Goal: Communication & Community: Participate in discussion

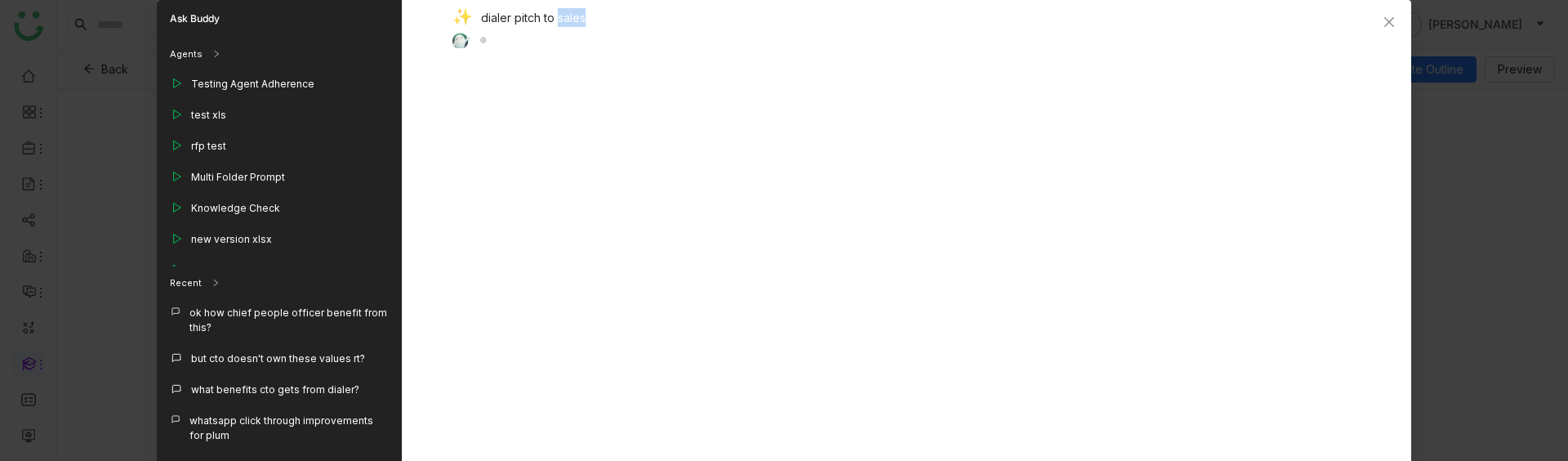
click at [555, 19] on div "dialer pitch to sales" at bounding box center [900, 20] width 895 height 23
click at [1389, 23] on icon "Close" at bounding box center [1389, 22] width 13 height 13
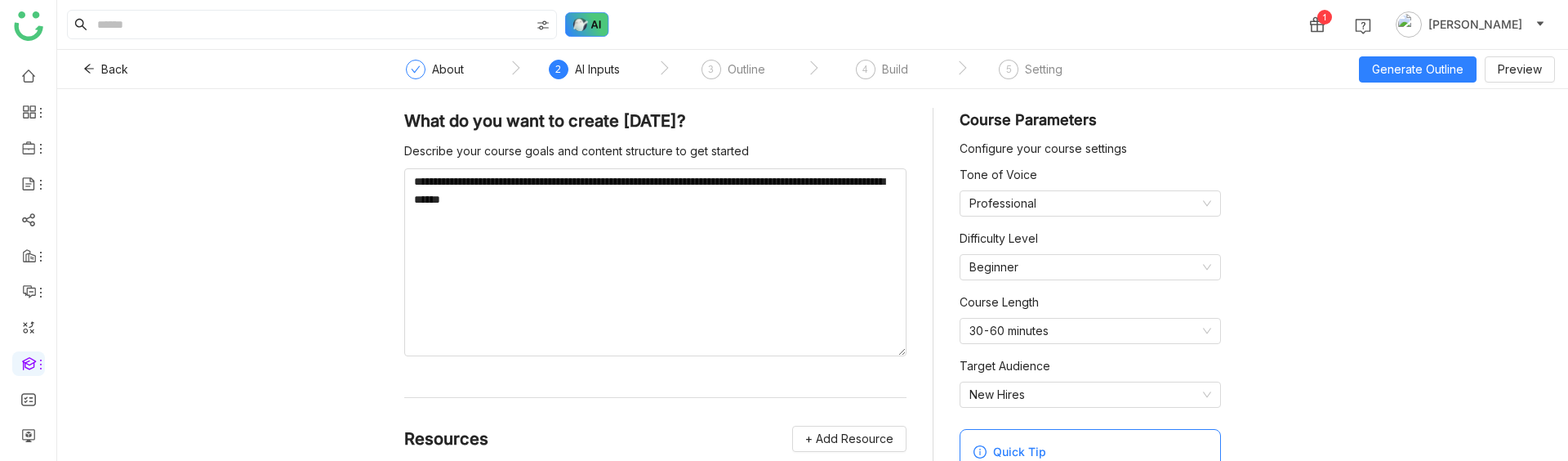
click at [581, 20] on img at bounding box center [587, 24] width 44 height 24
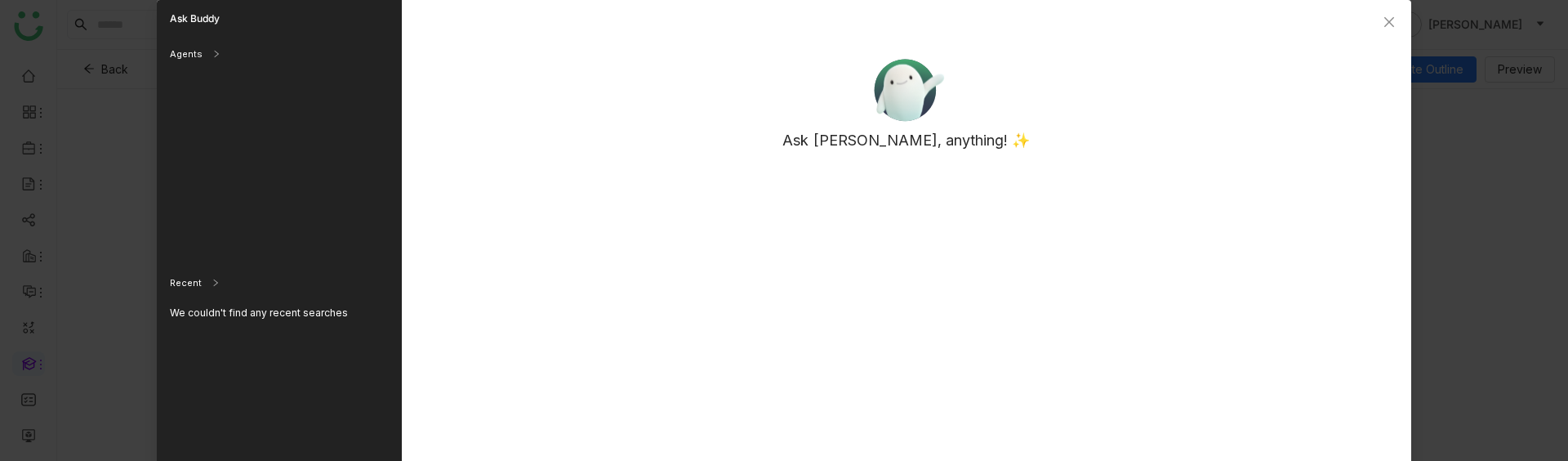
scroll to position [204, 0]
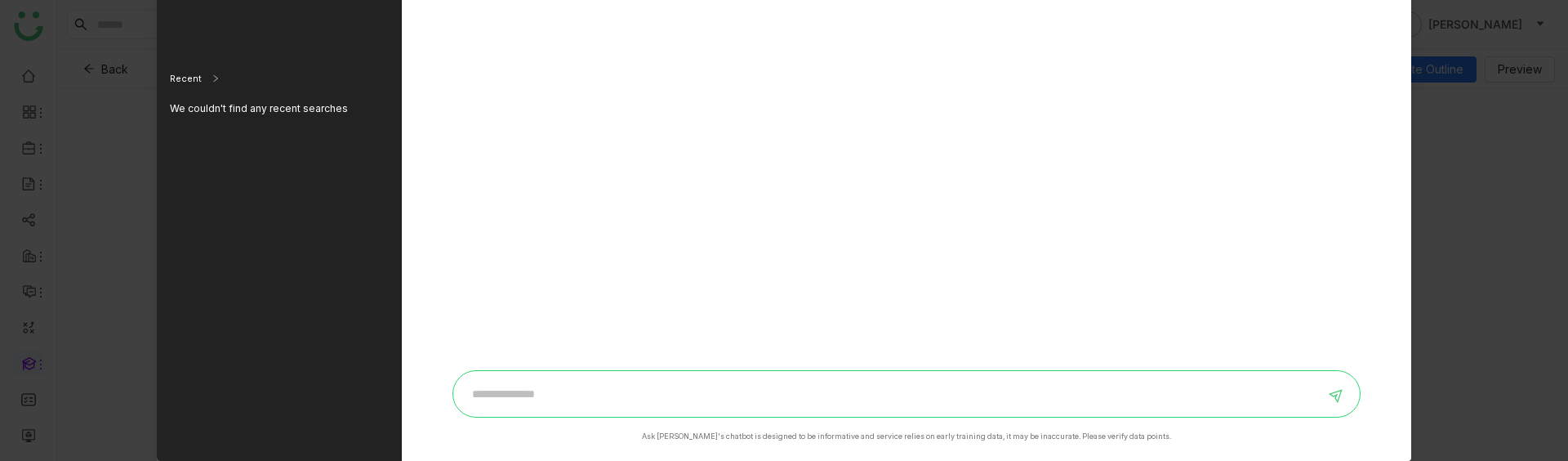
paste input "**********"
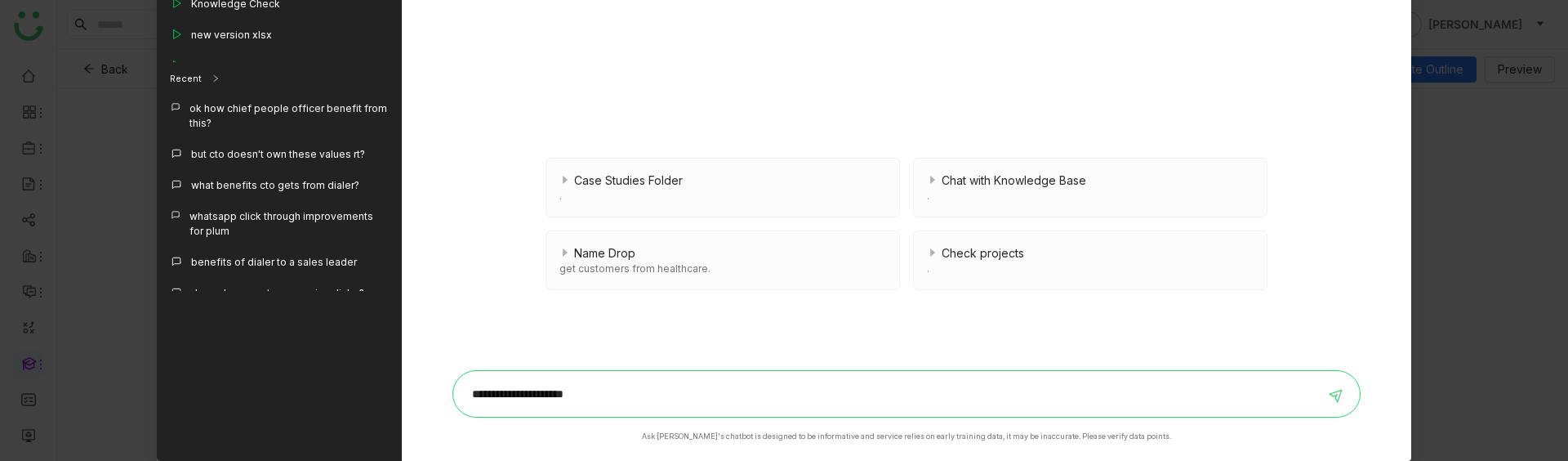
type input "**********"
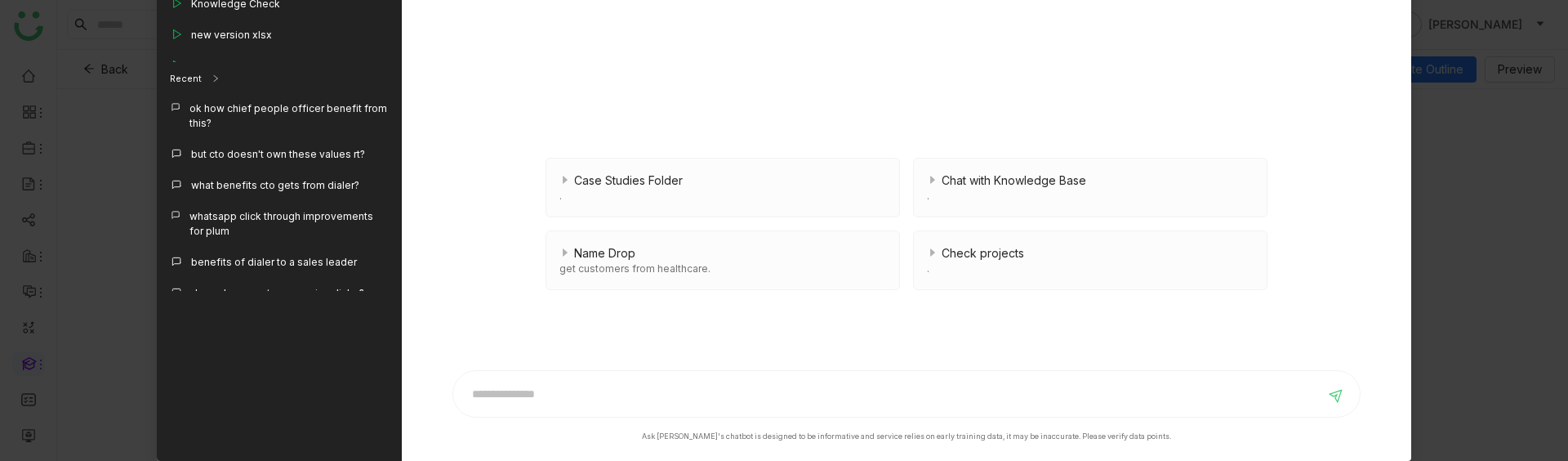
scroll to position [0, 0]
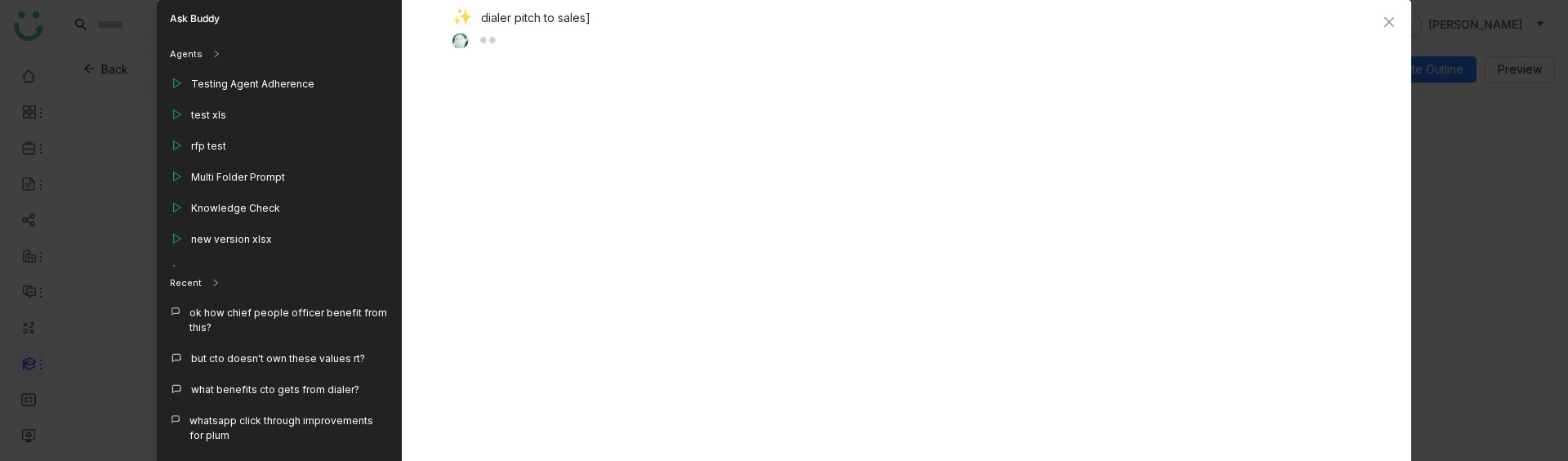
click at [556, 12] on div "dialer pitch to sales]" at bounding box center [900, 20] width 895 height 23
copy div "dialer pitch to sales]"
click at [1383, 16] on icon "Close" at bounding box center [1389, 22] width 13 height 13
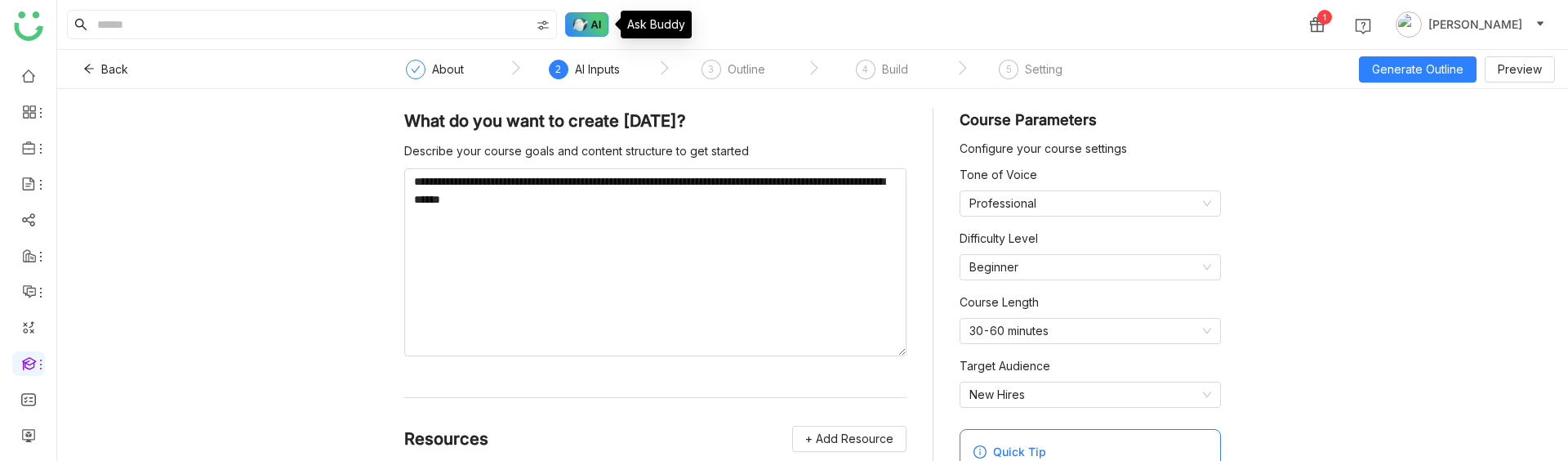
click at [594, 35] on img at bounding box center [587, 24] width 44 height 24
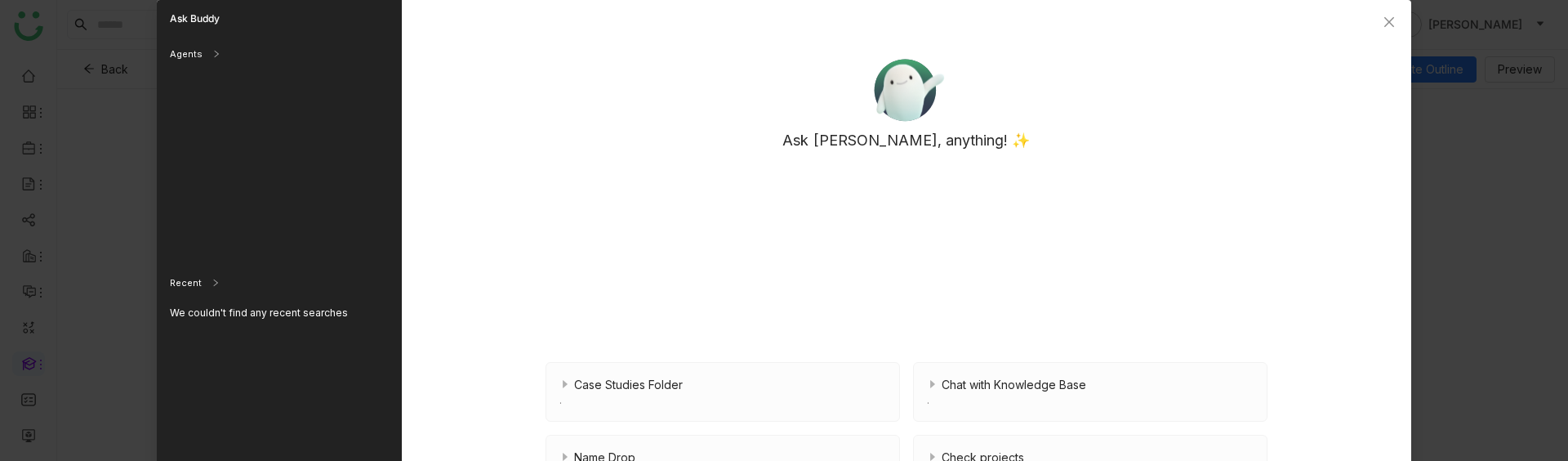
scroll to position [204, 0]
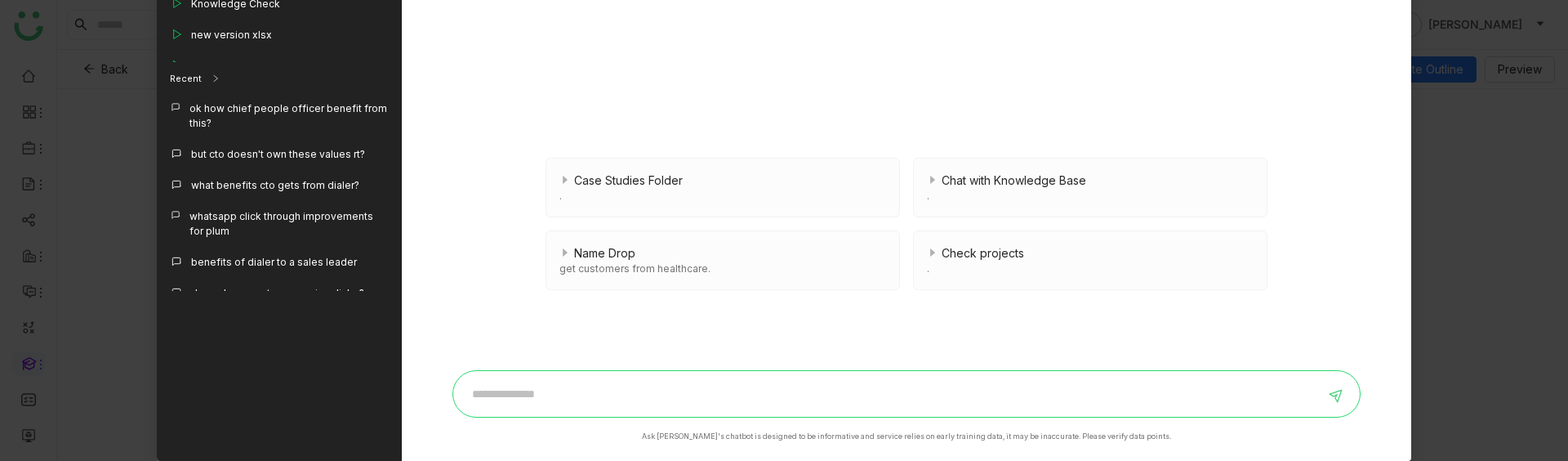
click at [522, 391] on input at bounding box center [894, 394] width 862 height 26
paste input "**********"
type input "**********"
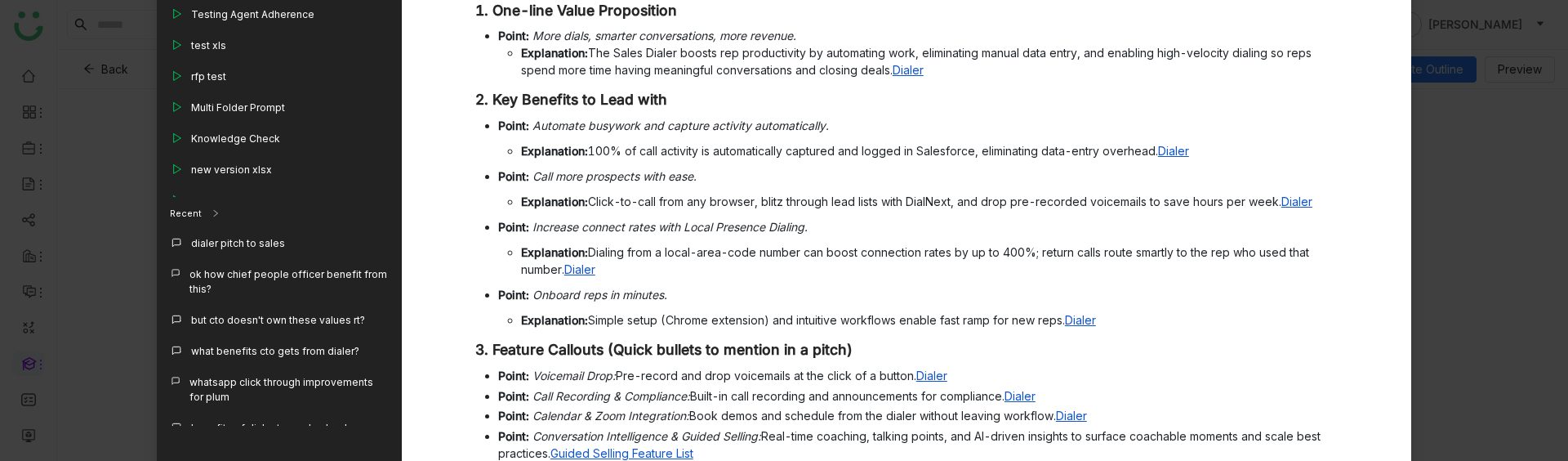
scroll to position [0, 0]
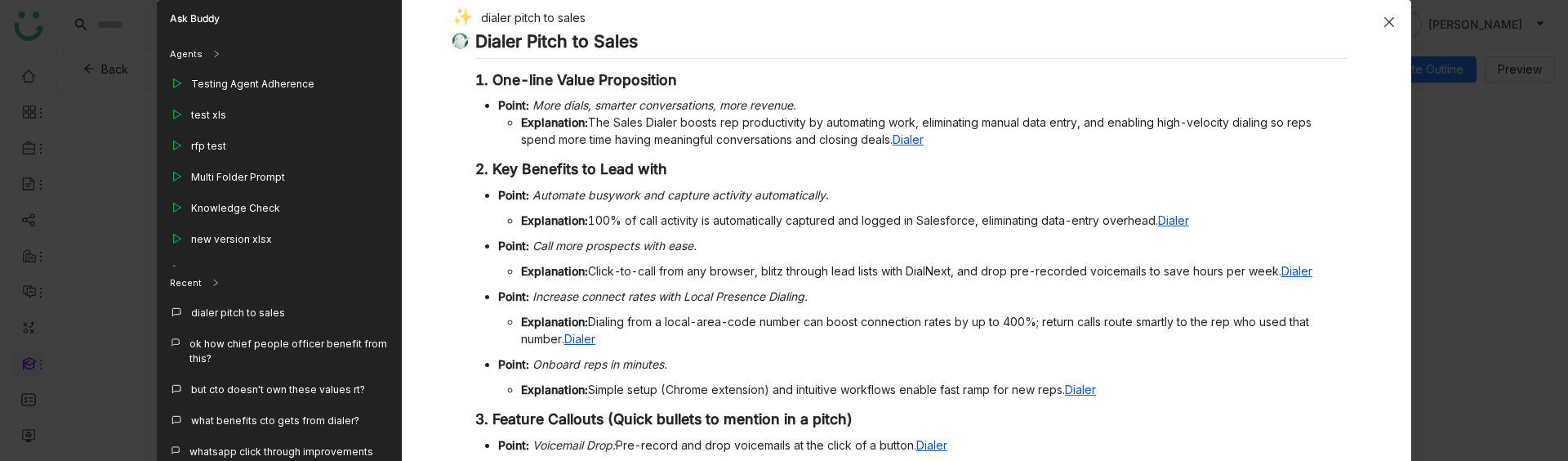
click at [1395, 21] on icon "Close" at bounding box center [1389, 22] width 13 height 13
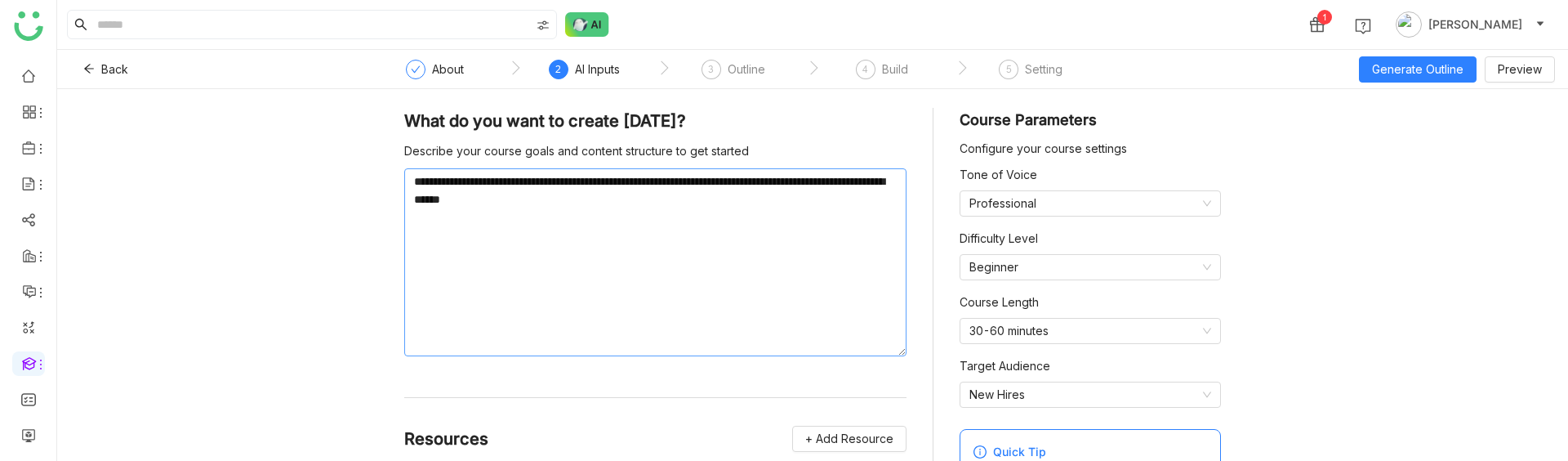
scroll to position [180, 0]
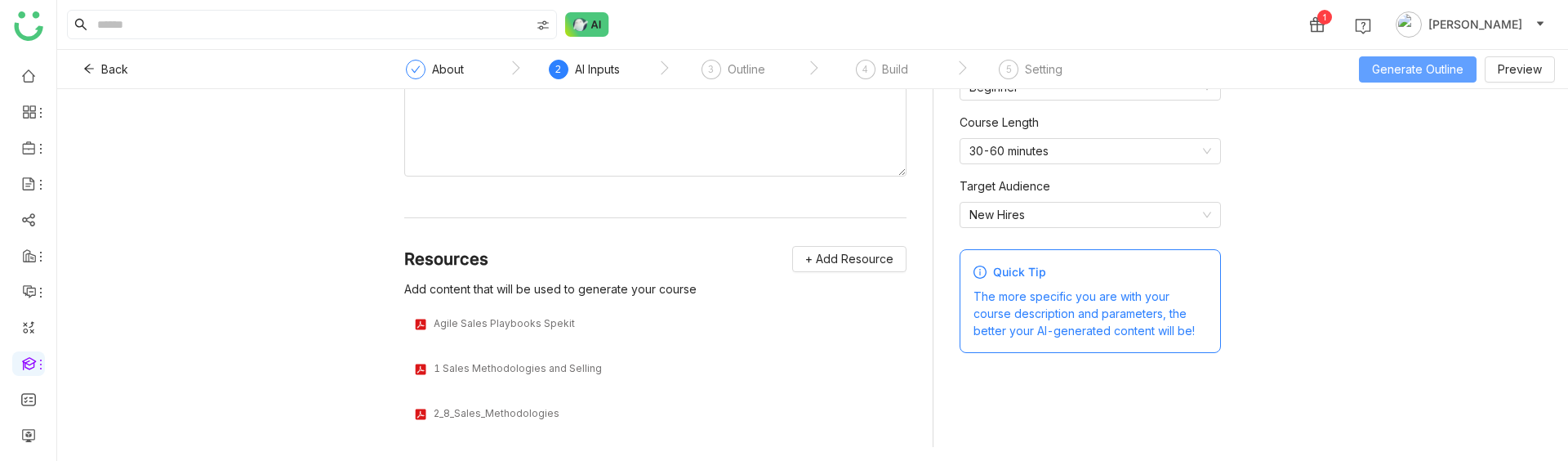
click at [1370, 62] on button "Generate Outline" at bounding box center [1418, 69] width 118 height 26
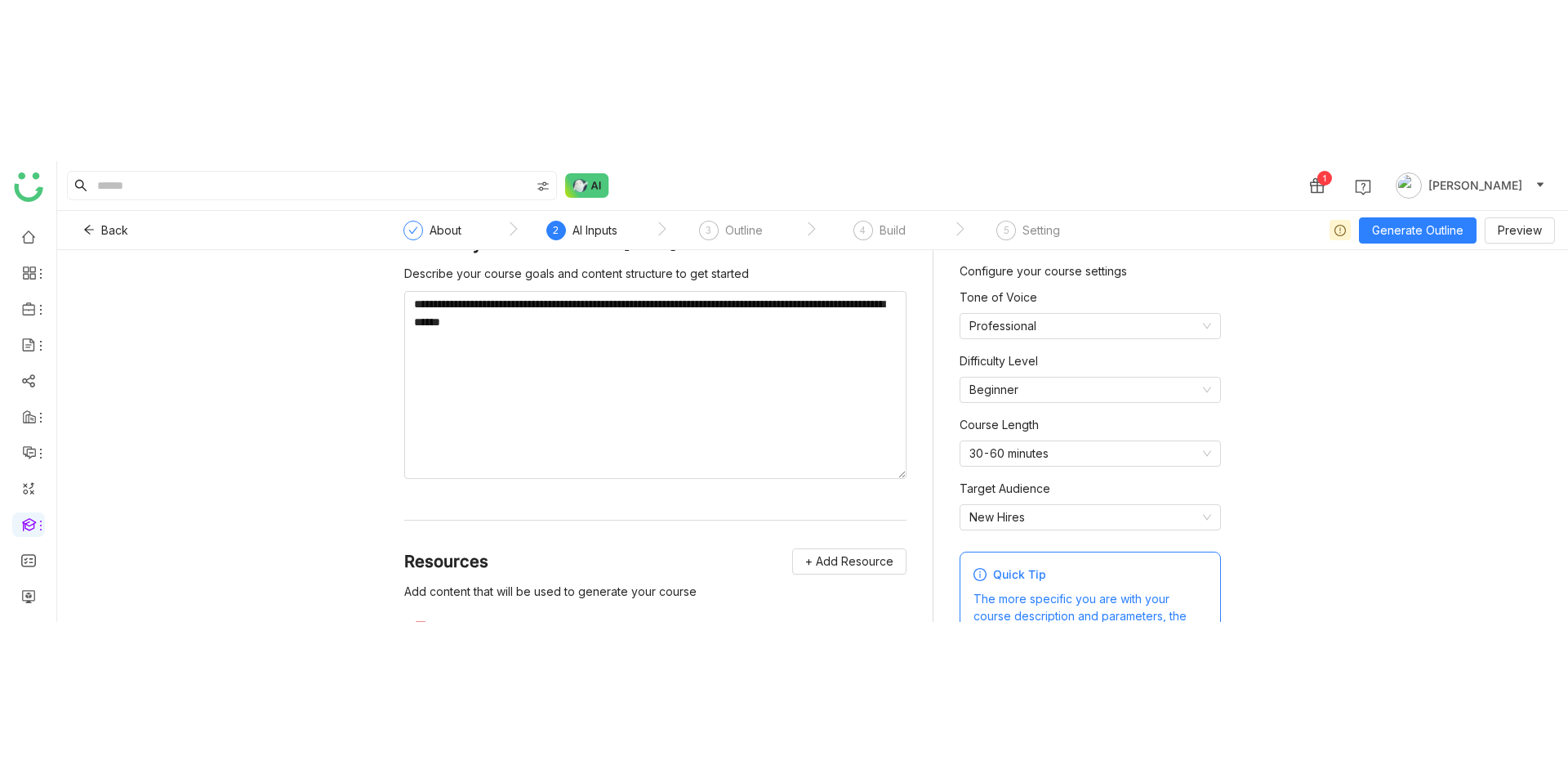
scroll to position [0, 0]
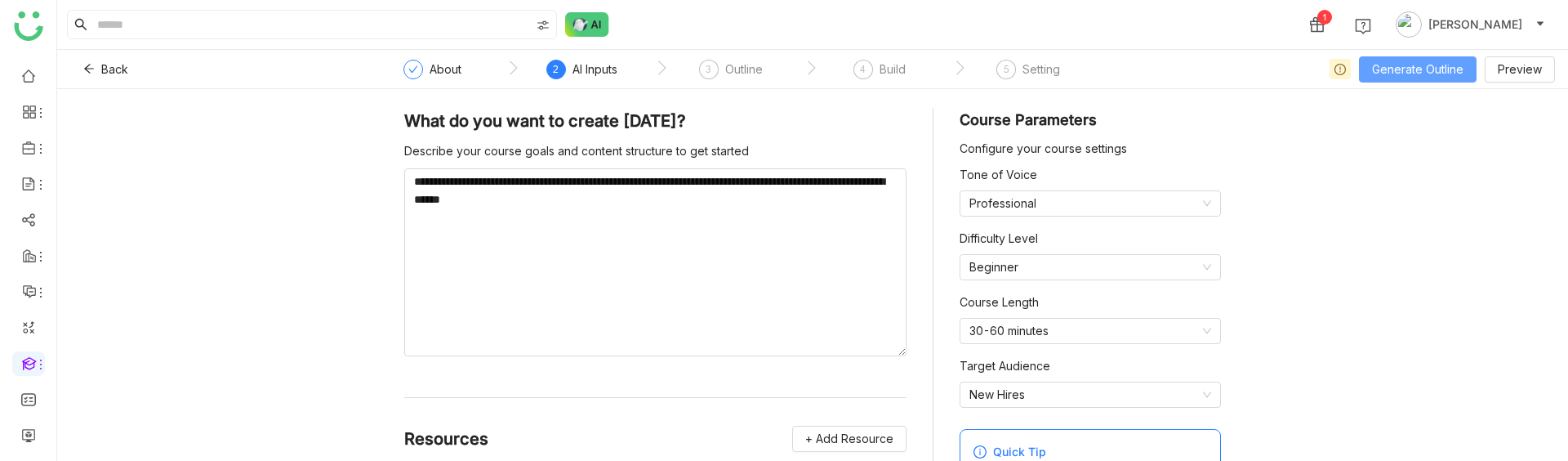
click at [1424, 71] on button "Generate Outline" at bounding box center [1418, 69] width 118 height 26
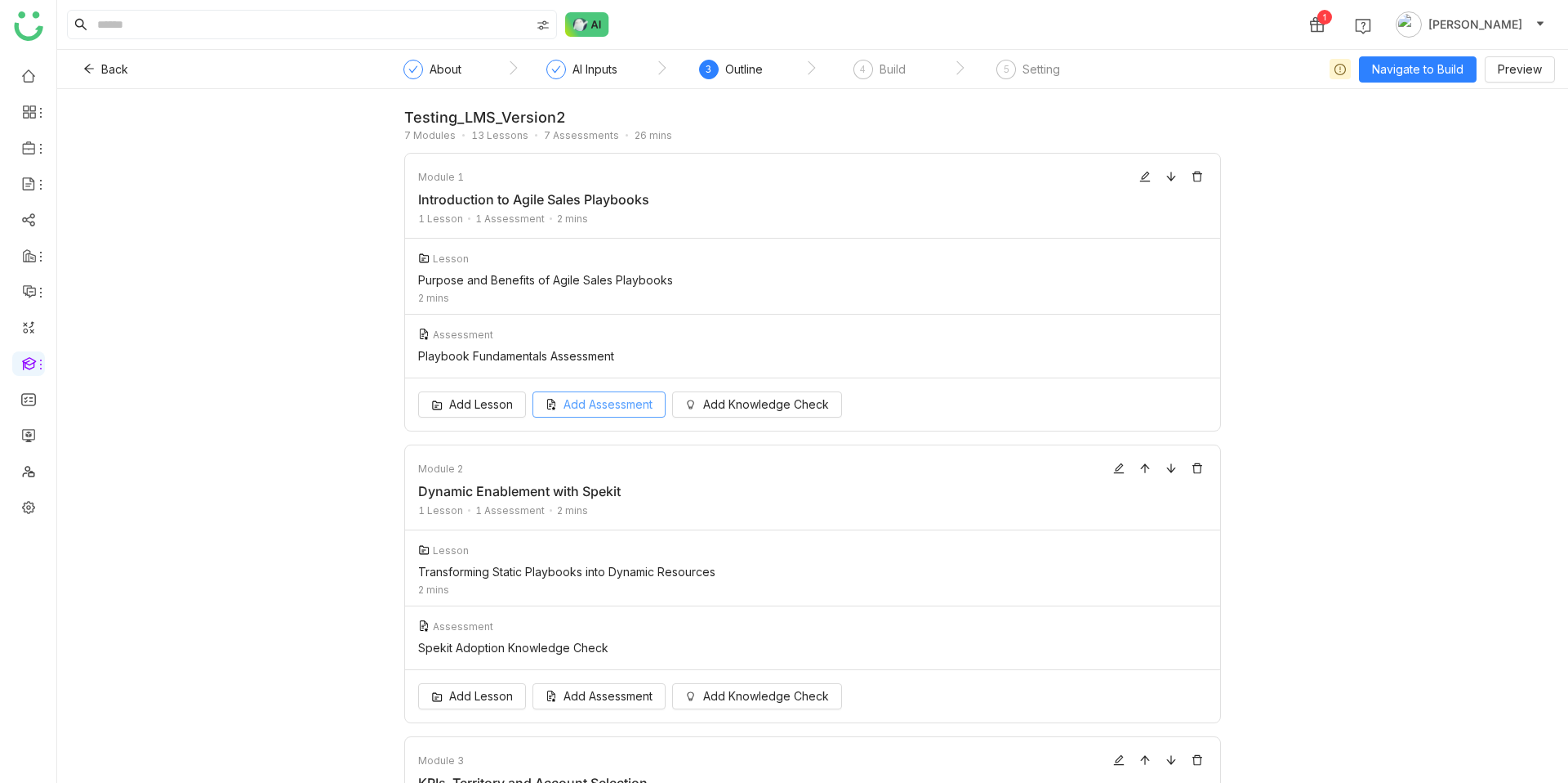
click at [584, 401] on span "Add Assessment" at bounding box center [607, 404] width 89 height 18
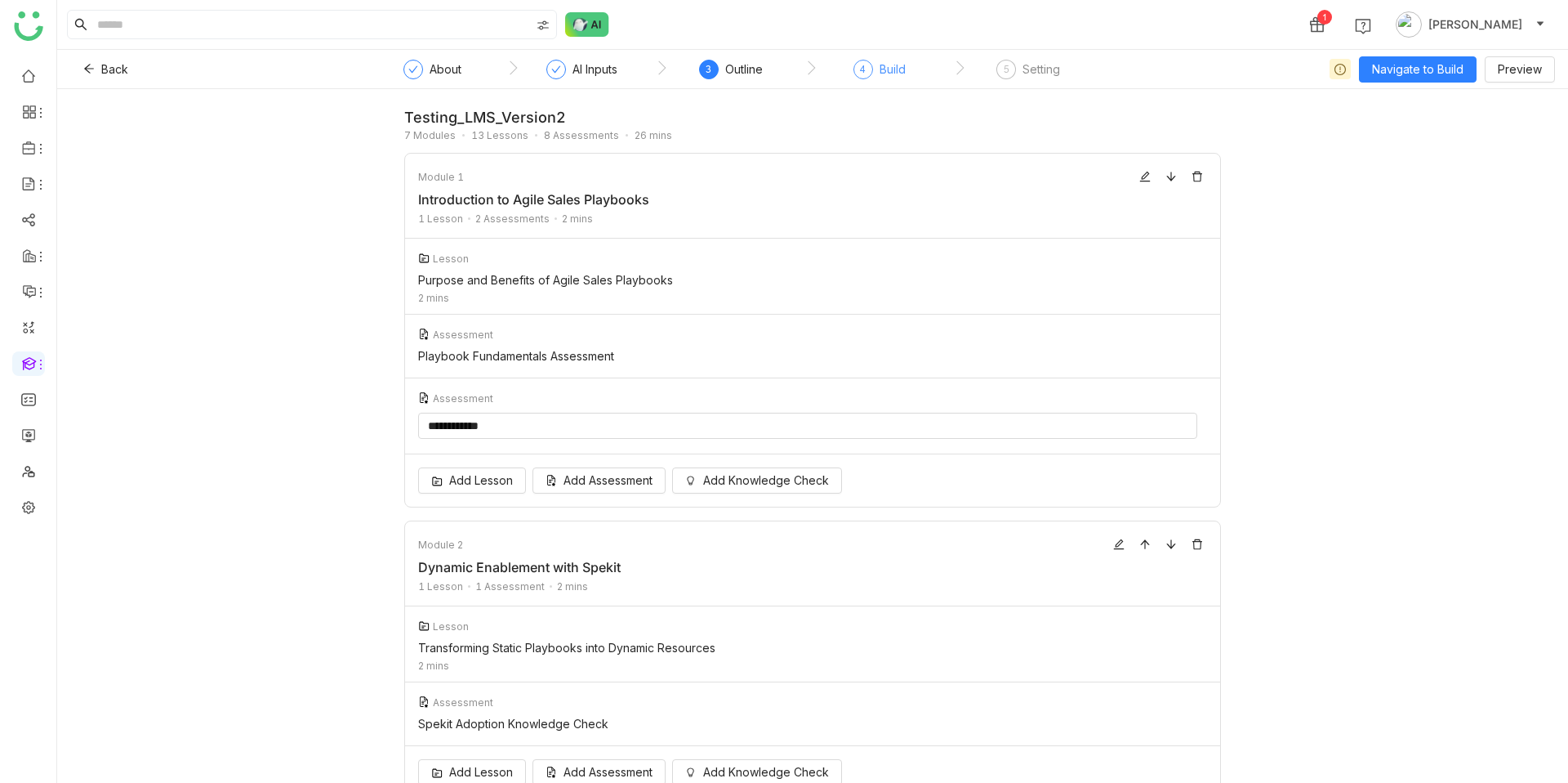
click at [867, 69] on div "4" at bounding box center [863, 69] width 20 height 20
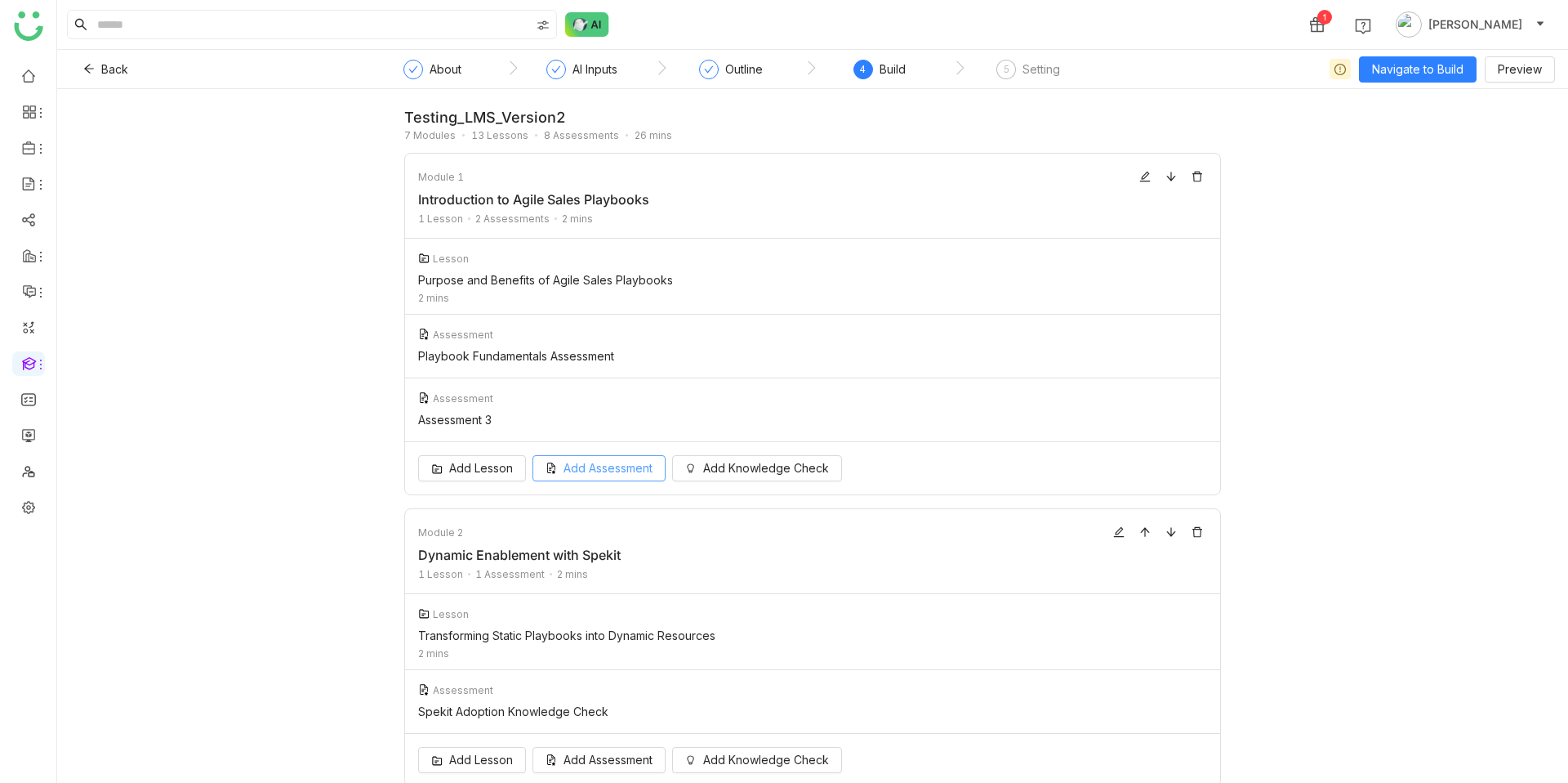
click at [594, 460] on span "Add Assessment" at bounding box center [607, 468] width 89 height 18
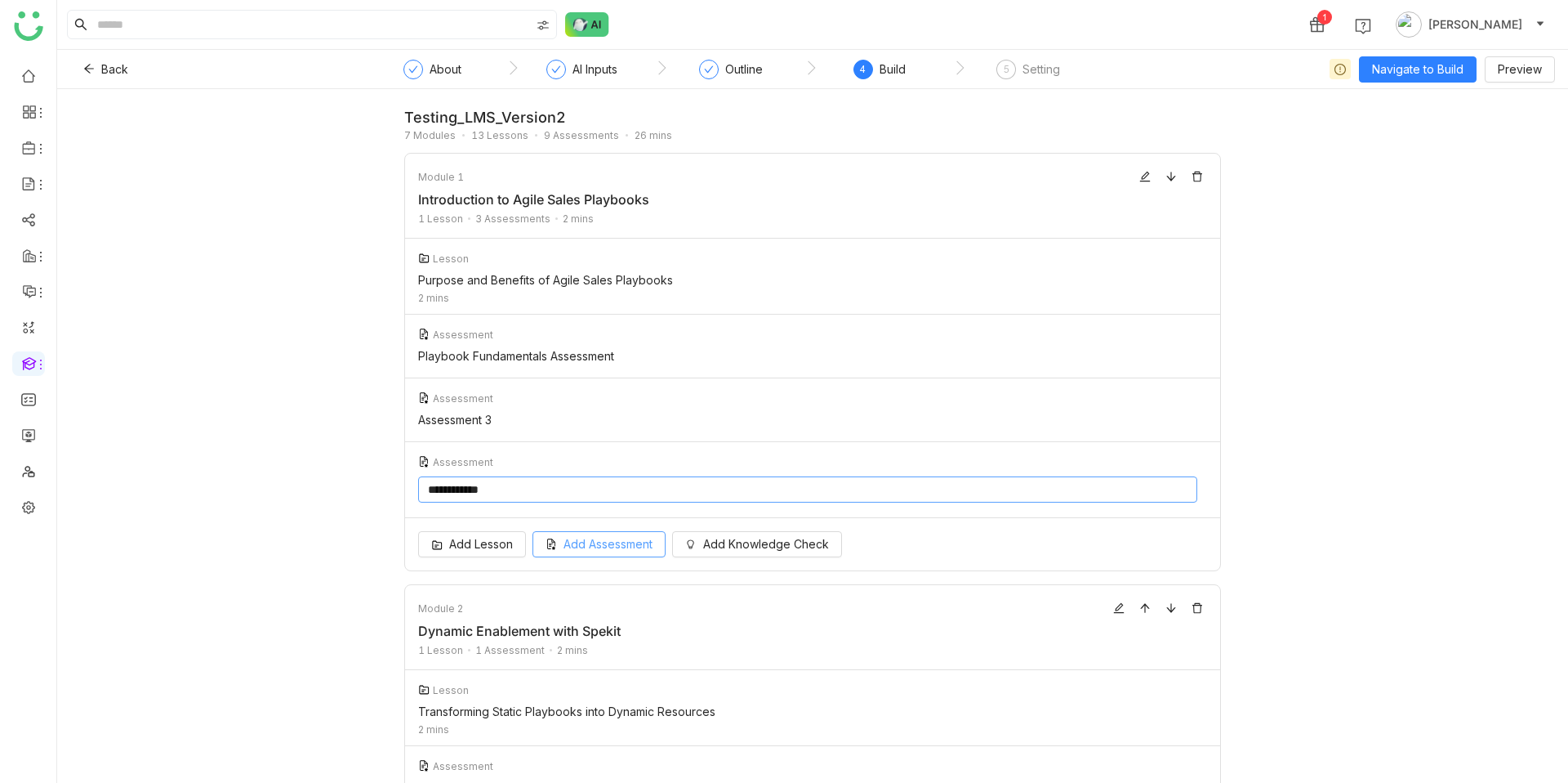
scroll to position [233, 0]
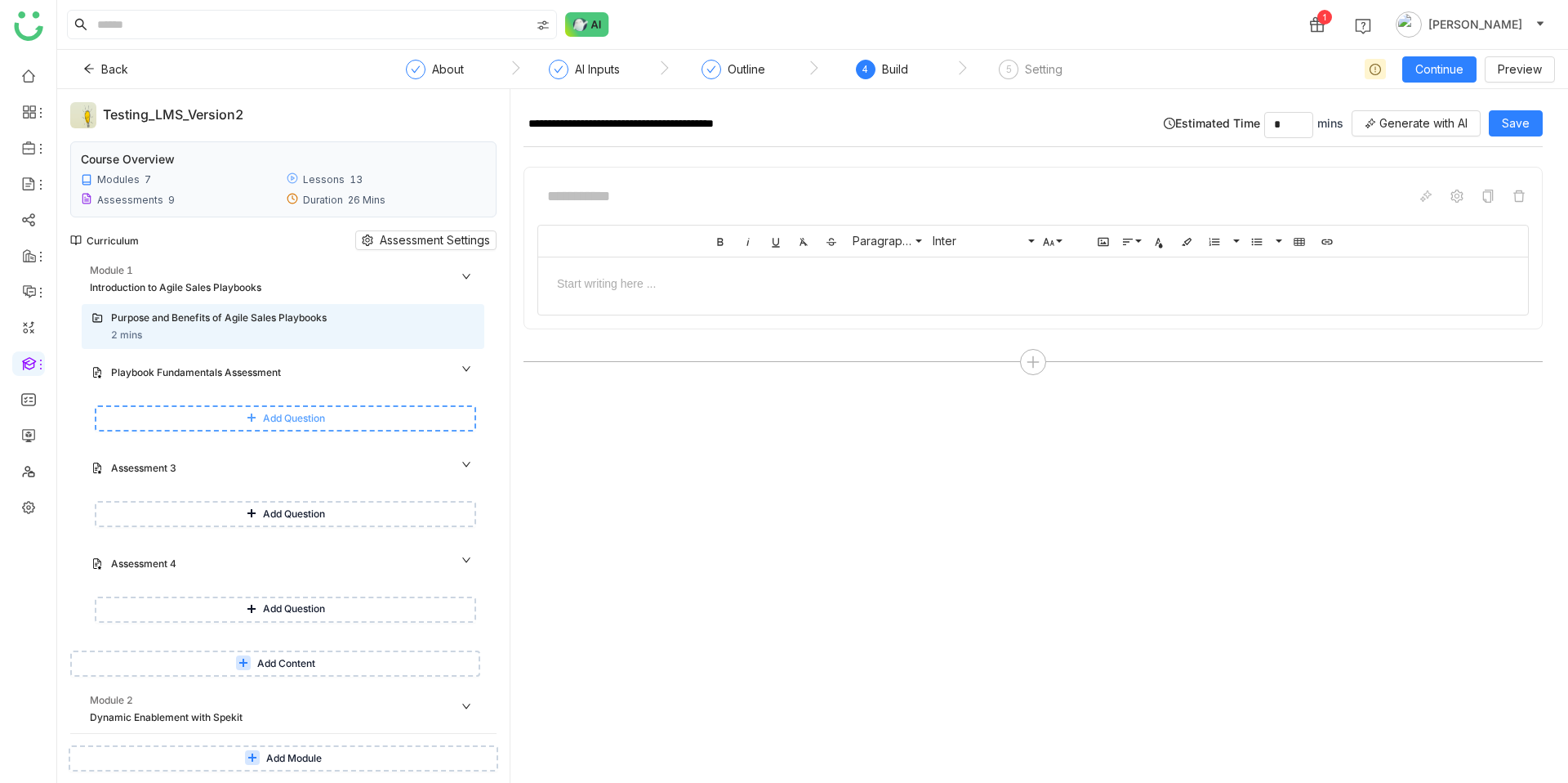
click at [326, 421] on span "Add Question" at bounding box center [294, 418] width 62 height 16
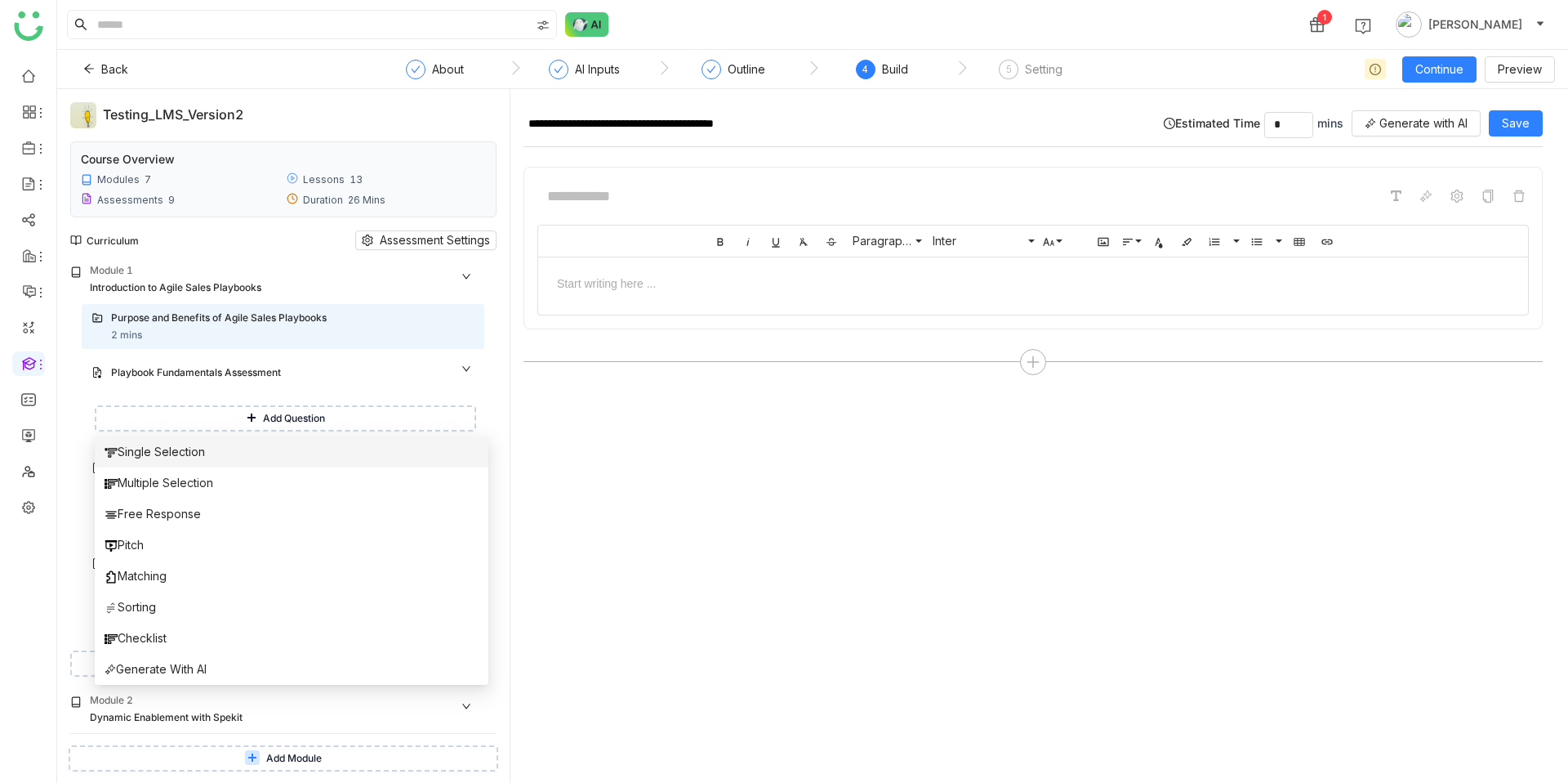
click at [236, 452] on li "Single Selection" at bounding box center [292, 452] width 394 height 31
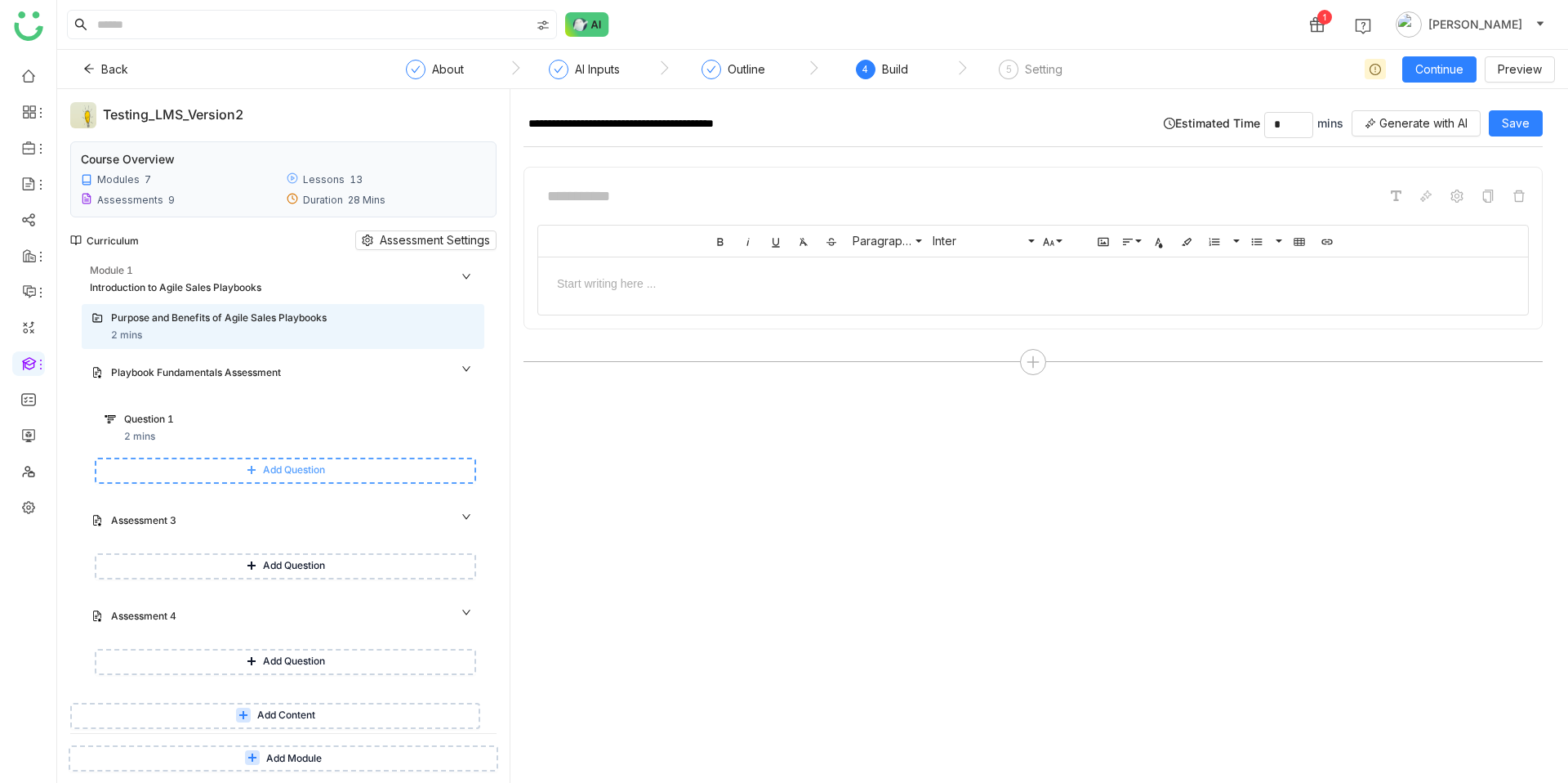
click at [257, 460] on icon at bounding box center [251, 469] width 10 height 10
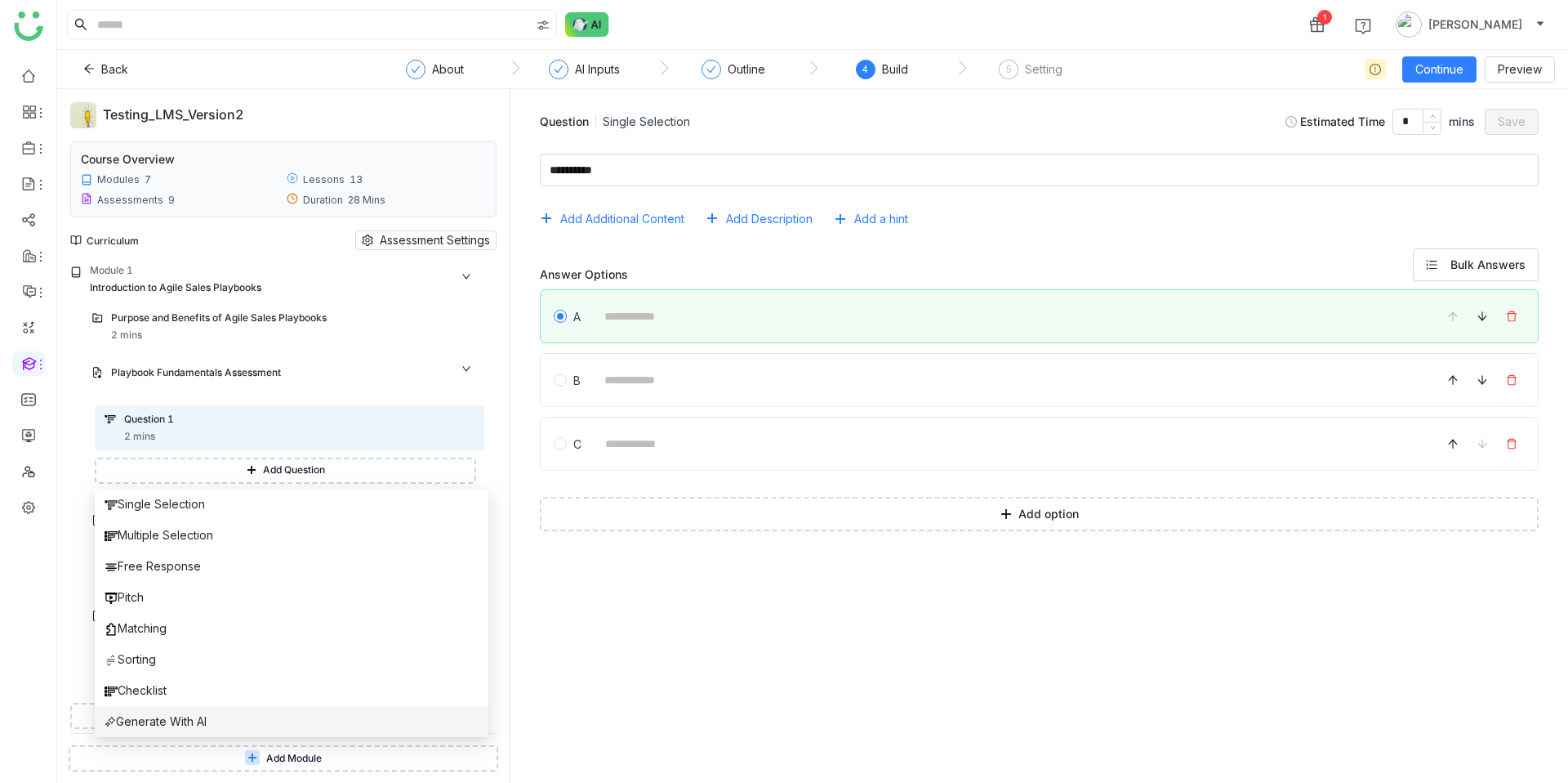
click at [170, 460] on span "Generate With AI" at bounding box center [155, 721] width 102 height 18
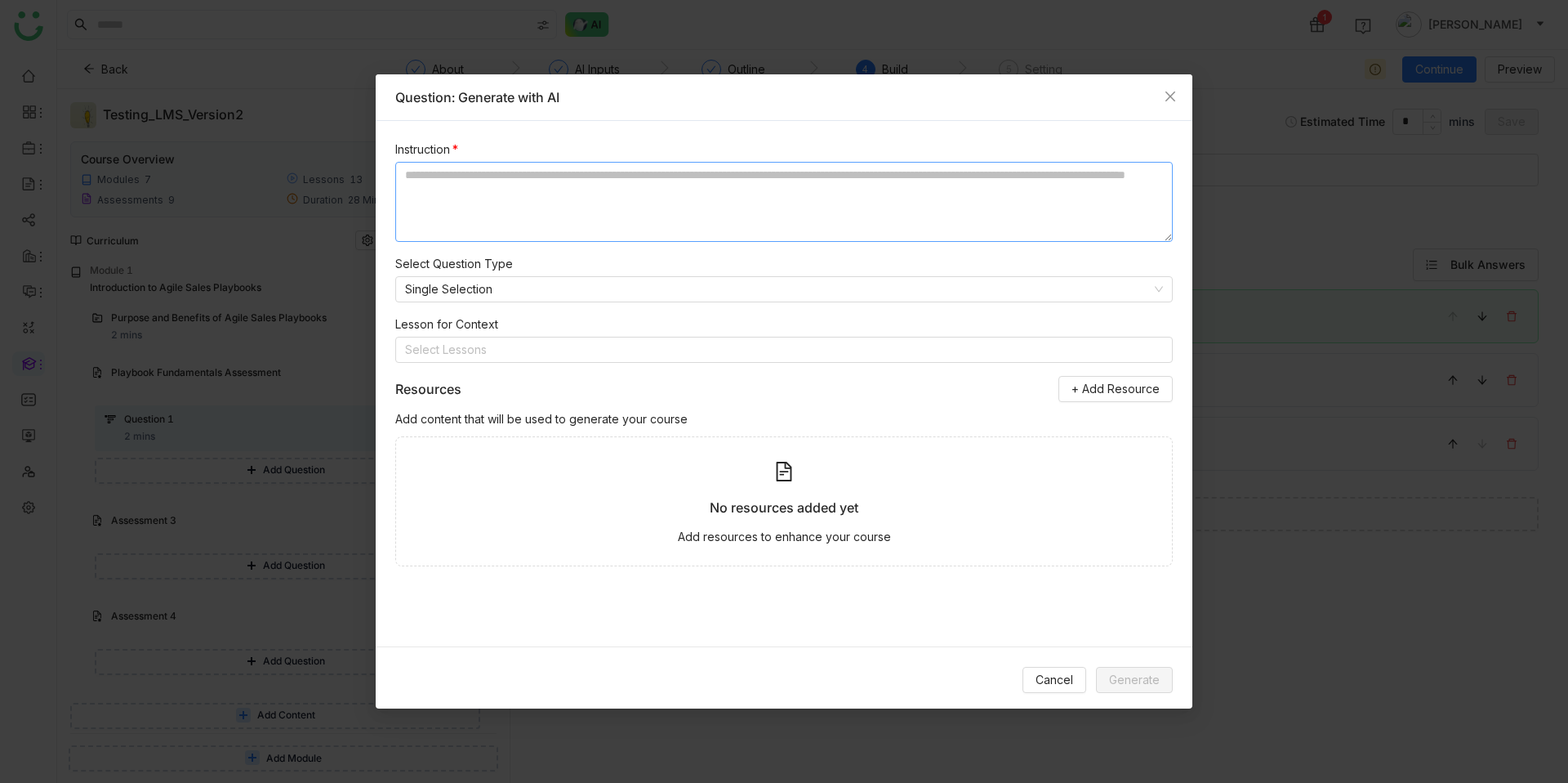
click at [789, 217] on textarea at bounding box center [784, 202] width 778 height 80
click at [788, 195] on textarea at bounding box center [784, 202] width 778 height 80
type textarea "**********"
click at [1117, 460] on span "Generate" at bounding box center [1134, 679] width 50 height 18
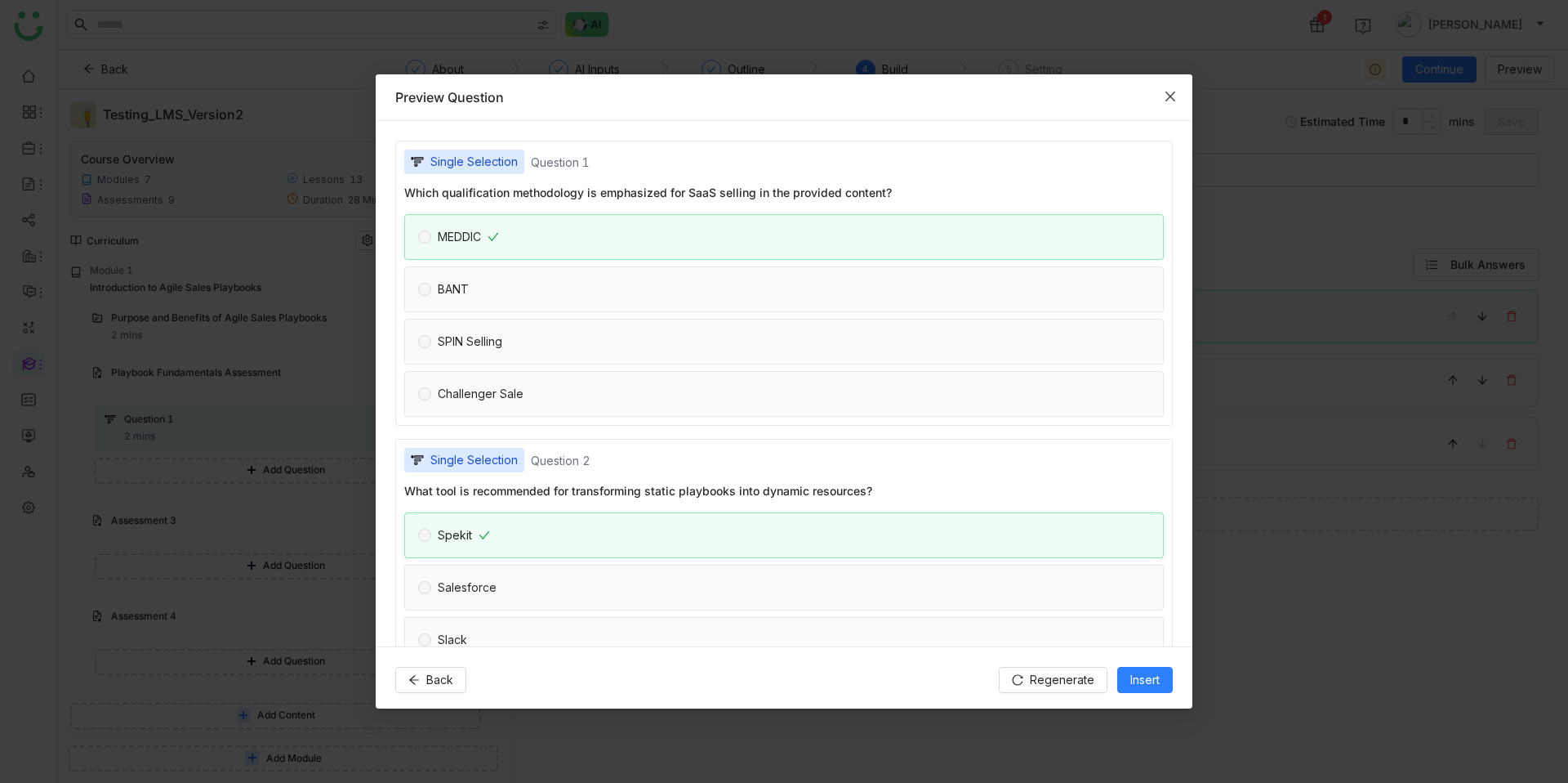
click at [1172, 100] on icon "Close" at bounding box center [1171, 96] width 13 height 13
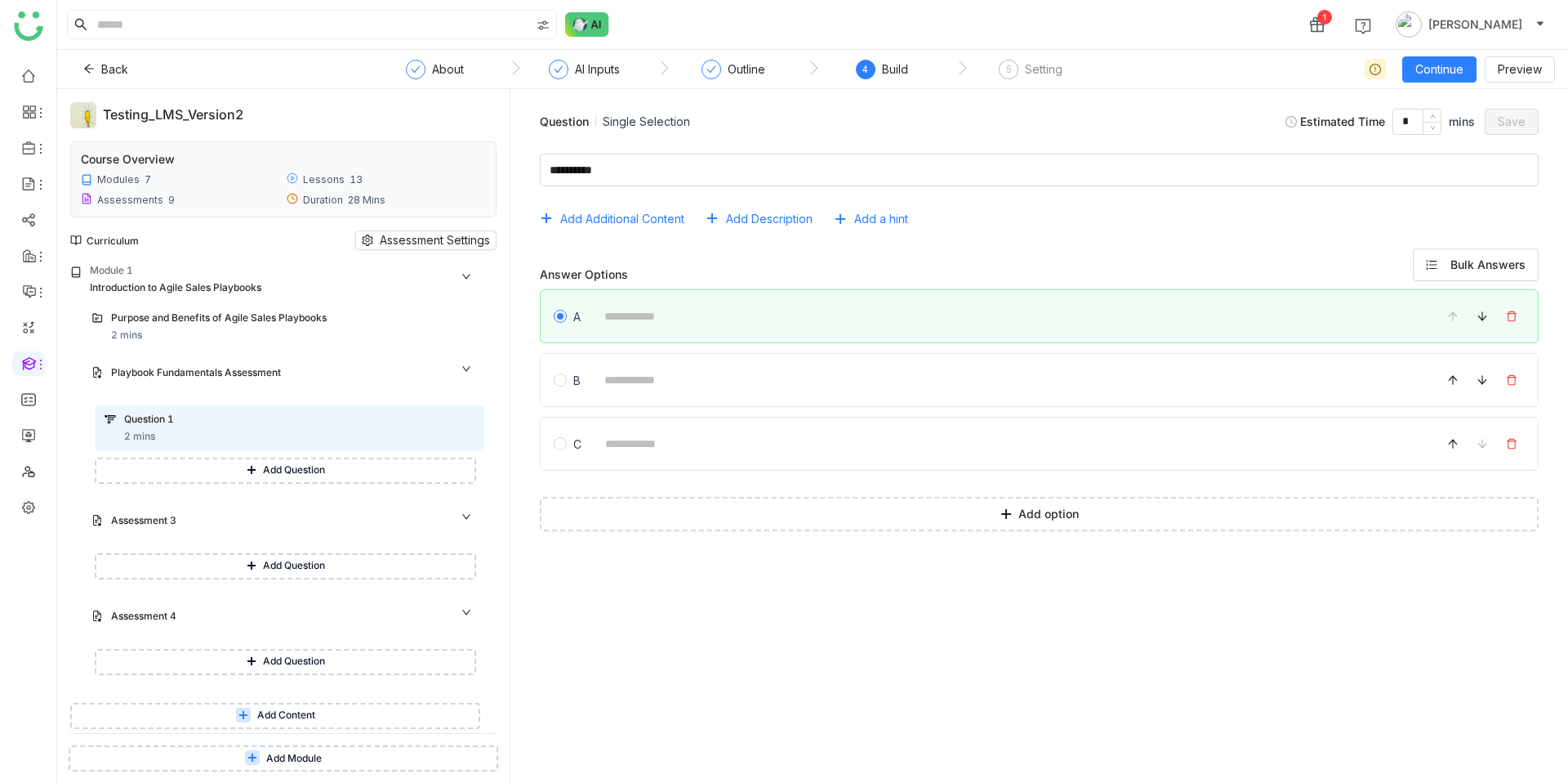
click at [578, 8] on div "1 [PERSON_NAME]" at bounding box center [812, 24] width 1511 height 49
click at [579, 17] on img at bounding box center [587, 24] width 44 height 24
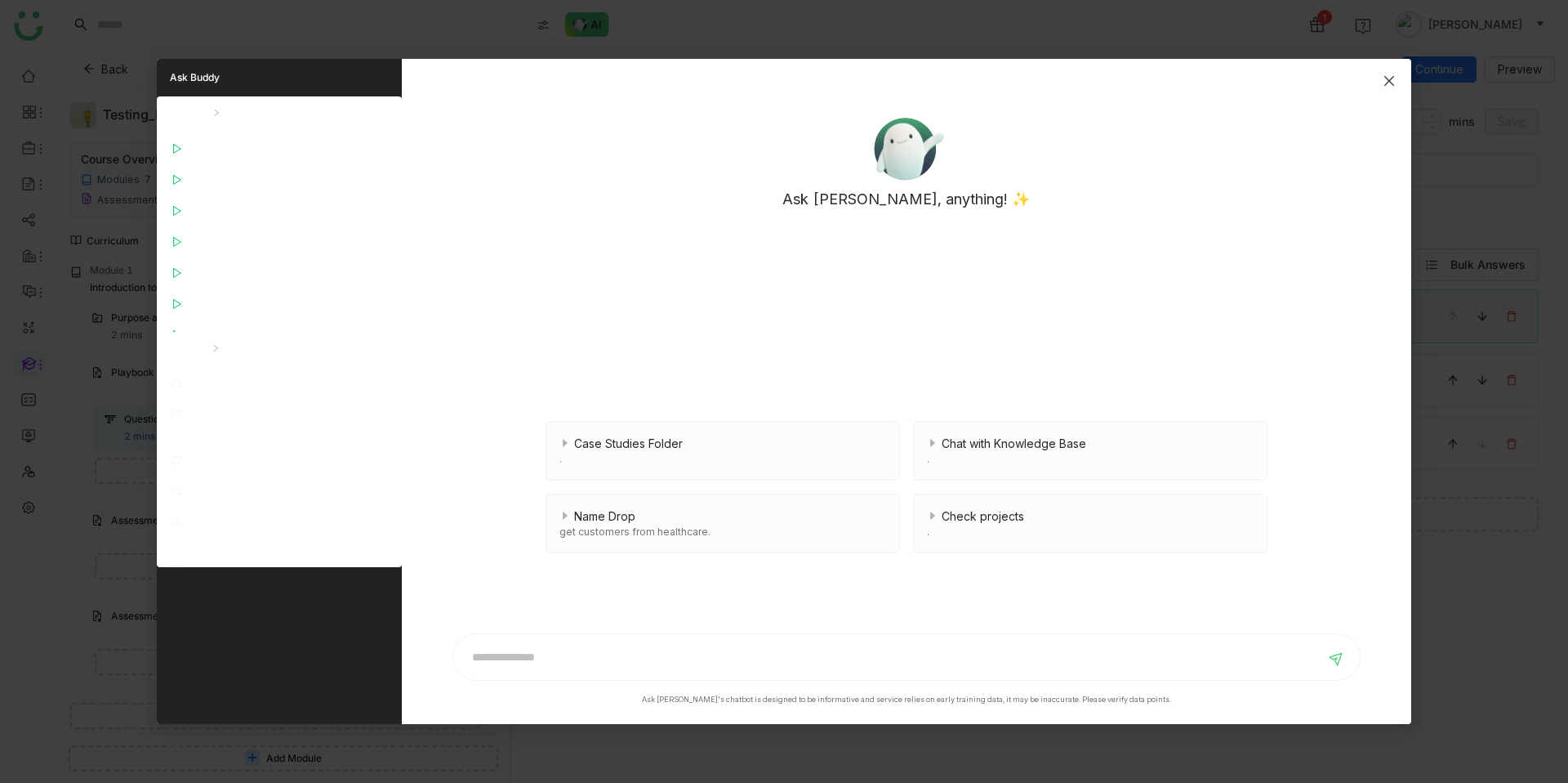
click at [1387, 77] on icon "Close" at bounding box center [1389, 81] width 13 height 13
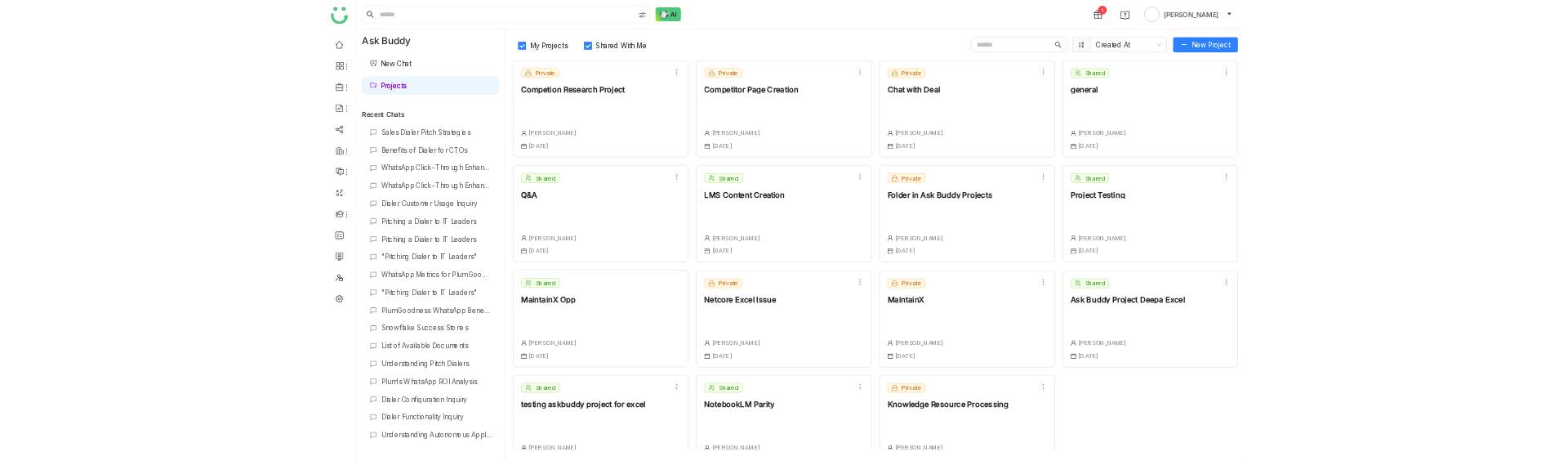
scroll to position [38, 0]
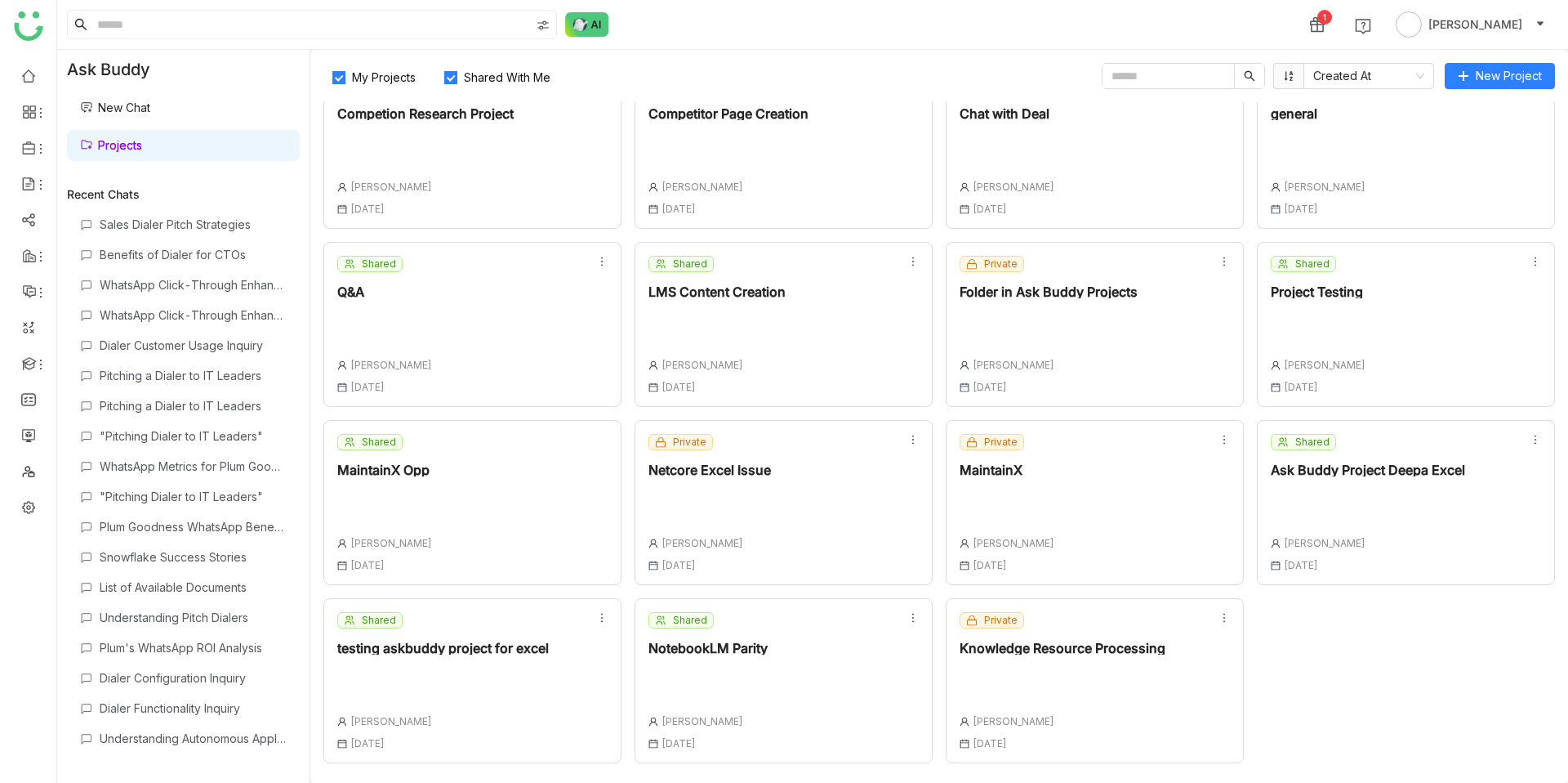
click at [796, 672] on div "Shared NotebookLM Parity Chandramani Tiwary 08 Sep , 2025" at bounding box center [784, 680] width 298 height 165
click at [798, 646] on div "Shared NotebookLM Parity Chandramani Tiwary 08 Sep , 2025" at bounding box center [784, 680] width 298 height 165
click at [723, 633] on div "Shared NotebookLM Parity Chandramani Tiwary 08 Sep , 2025" at bounding box center [708, 680] width 119 height 137
click at [713, 711] on div "Shared NotebookLM Parity Chandramani Tiwary 08 Sep , 2025" at bounding box center [708, 680] width 119 height 137
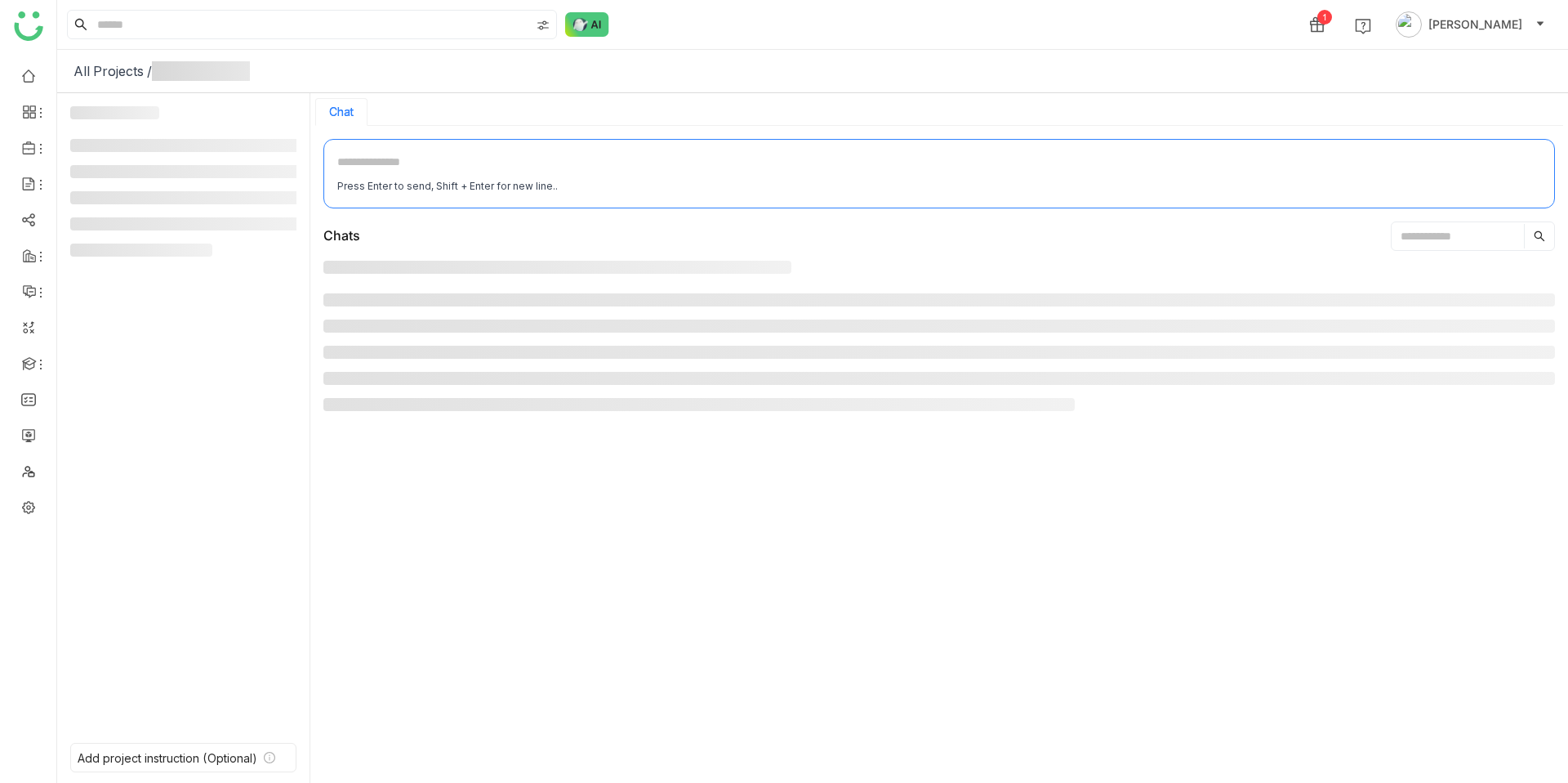
click at [684, 648] on div at bounding box center [939, 510] width 1231 height 501
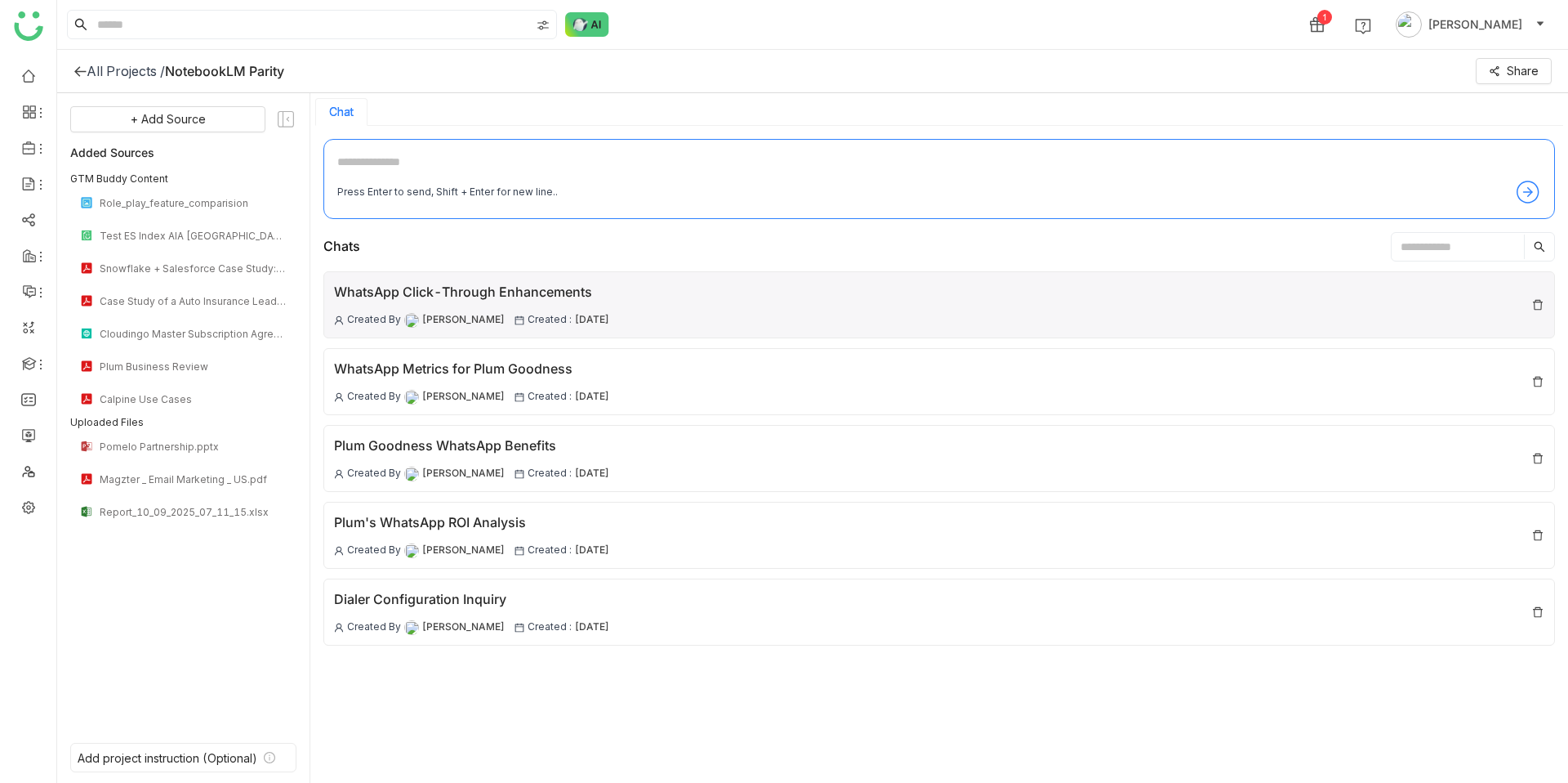
click at [396, 286] on div "WhatsApp Click-Through Enhancements" at bounding box center [471, 292] width 275 height 21
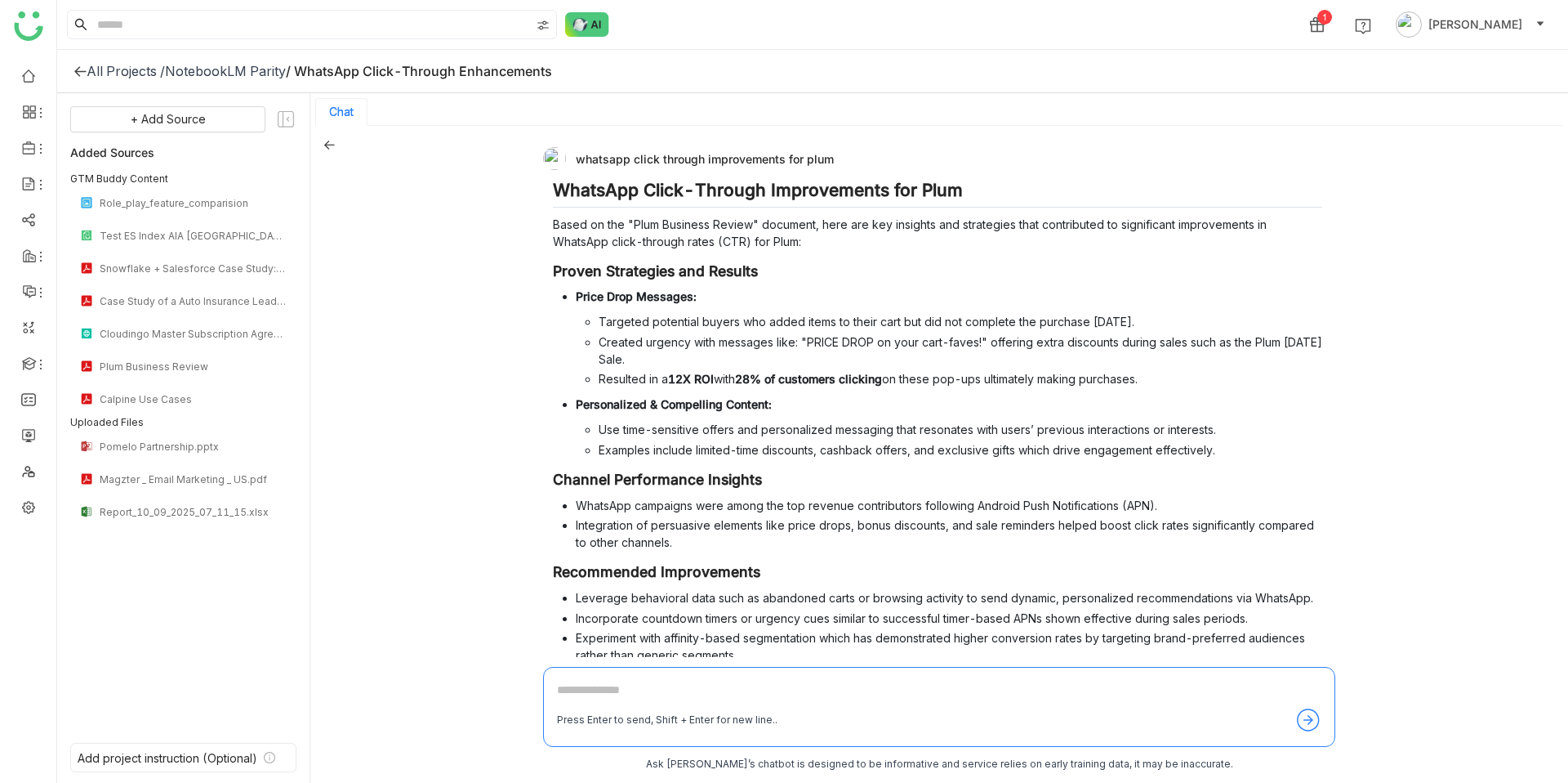
click at [618, 168] on div "whatsapp click through improvements for plum" at bounding box center [932, 159] width 779 height 23
click at [650, 164] on div "whatsapp click through improvements for plum" at bounding box center [932, 159] width 779 height 23
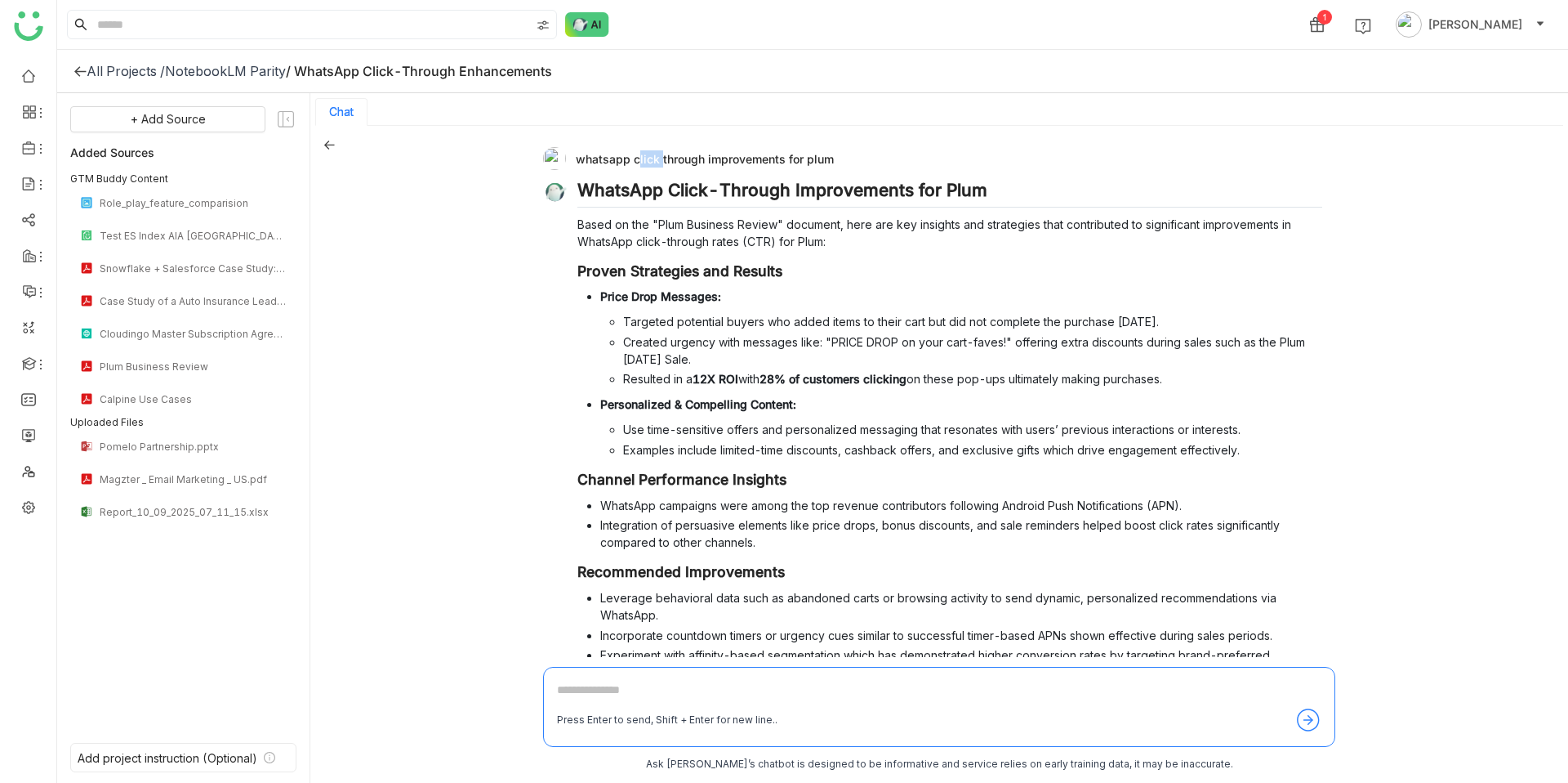
click at [650, 164] on div "whatsapp click through improvements for plum" at bounding box center [932, 159] width 779 height 23
copy div "whatsapp click through improvements for plum"
click at [331, 146] on icon at bounding box center [329, 145] width 11 height 11
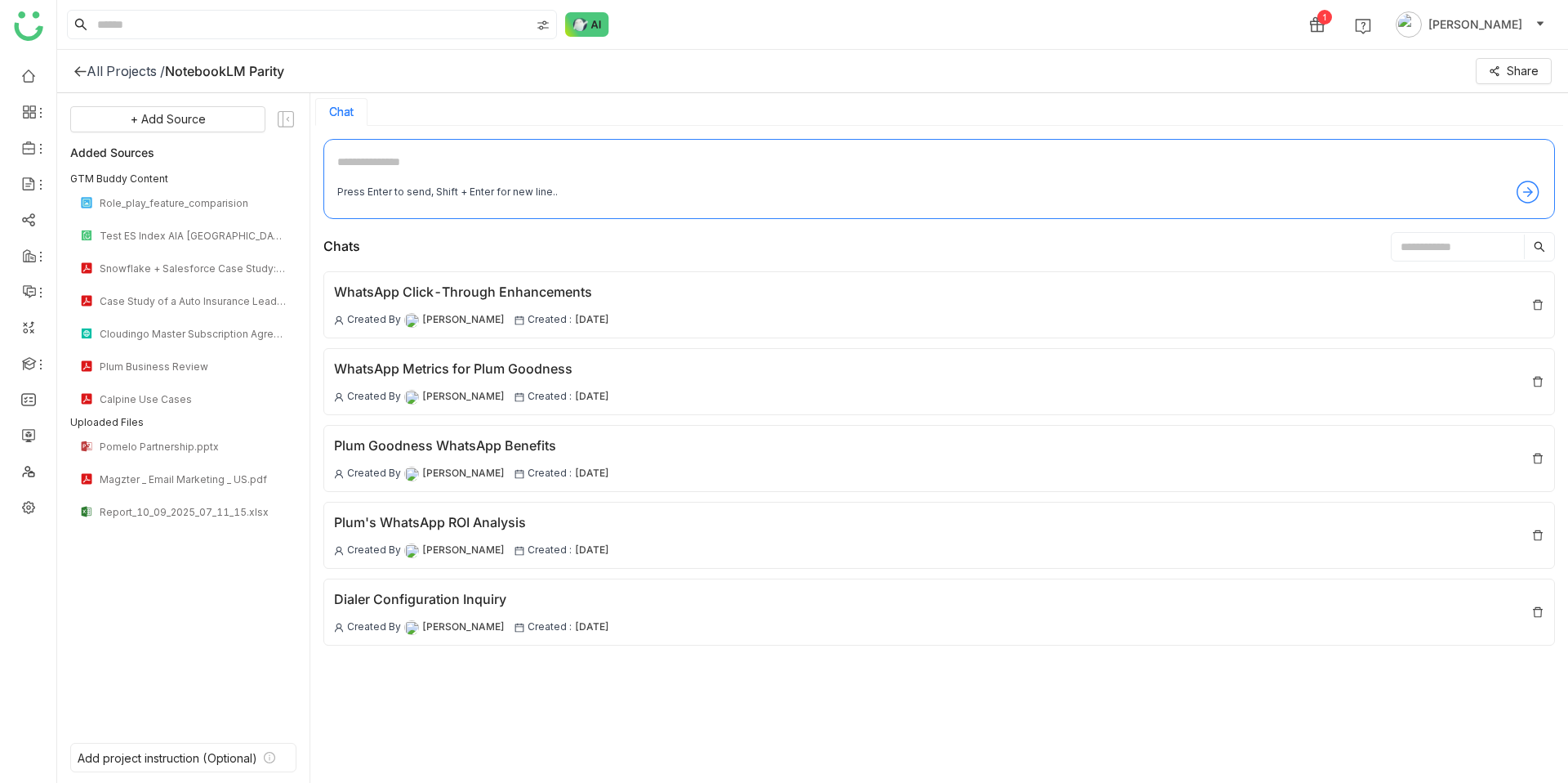
click at [414, 158] on textarea at bounding box center [939, 166] width 1204 height 26
paste textarea "**********"
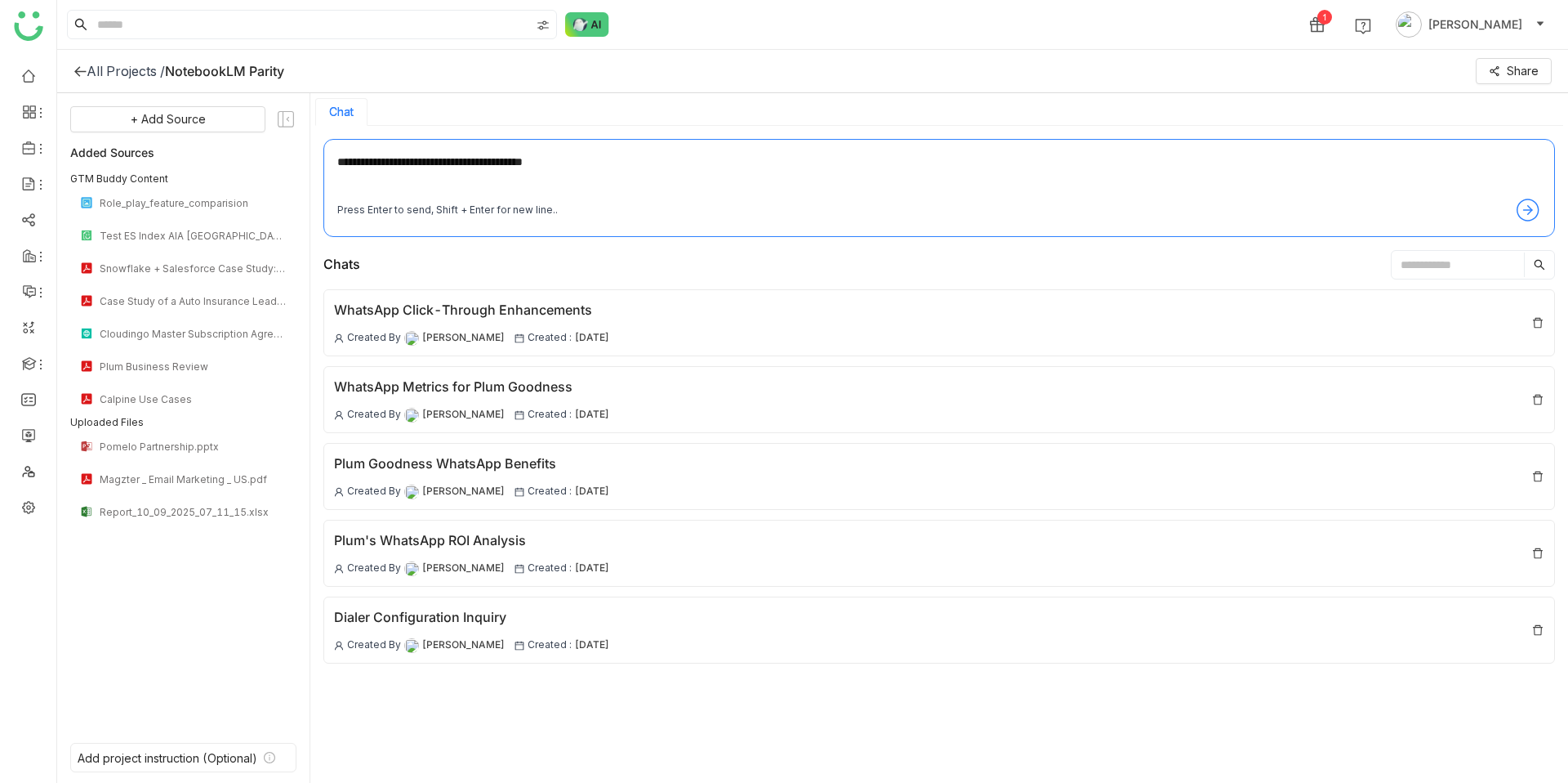
type textarea "**********"
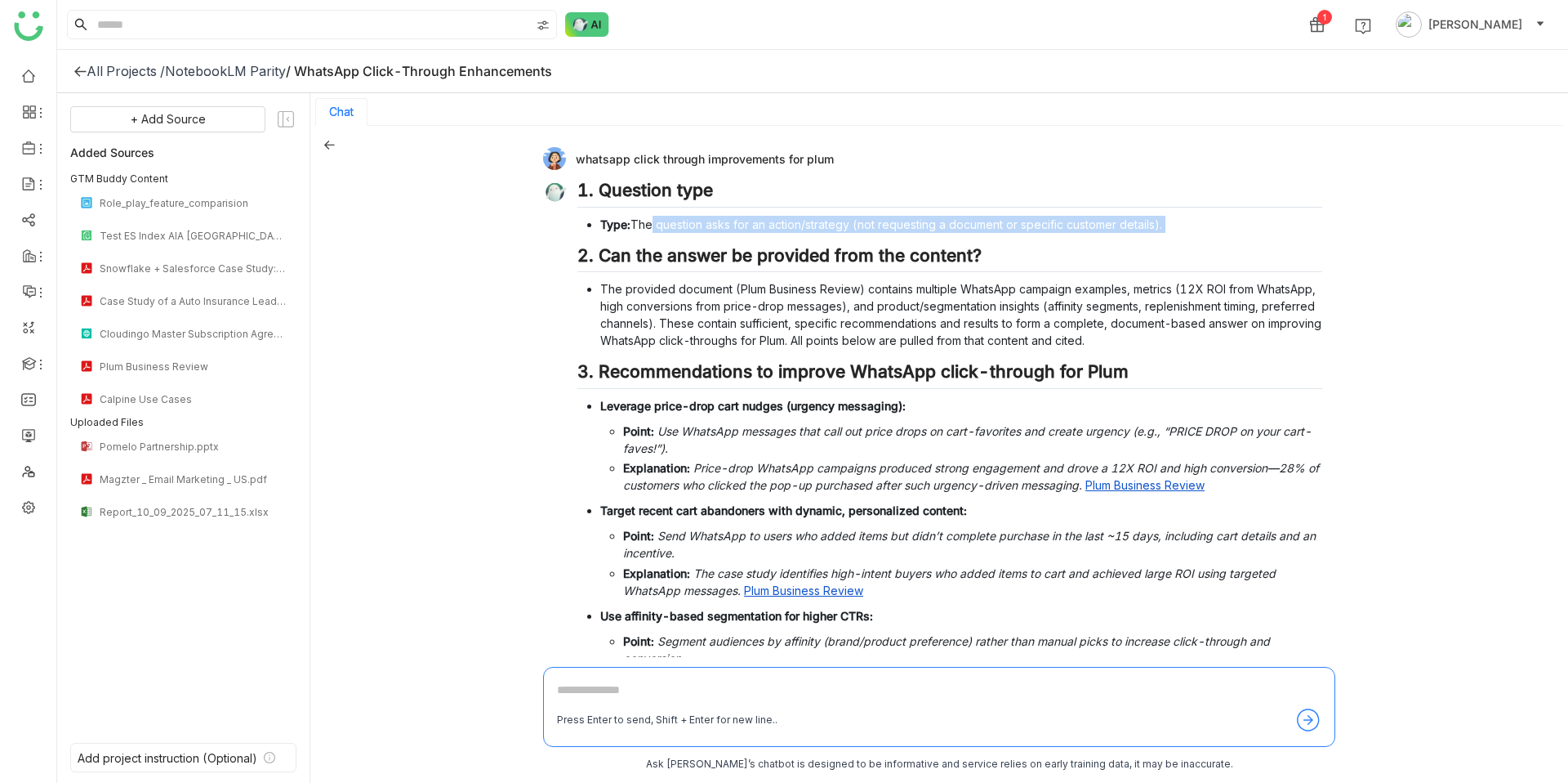
drag, startPoint x: 645, startPoint y: 221, endPoint x: 982, endPoint y: 233, distance: 337.2
drag, startPoint x: 856, startPoint y: 223, endPoint x: 1092, endPoint y: 225, distance: 236.0
click at [1092, 225] on li "Type: The question asks for an action/strategy (not requesting a document or sp…" at bounding box center [962, 224] width 722 height 17
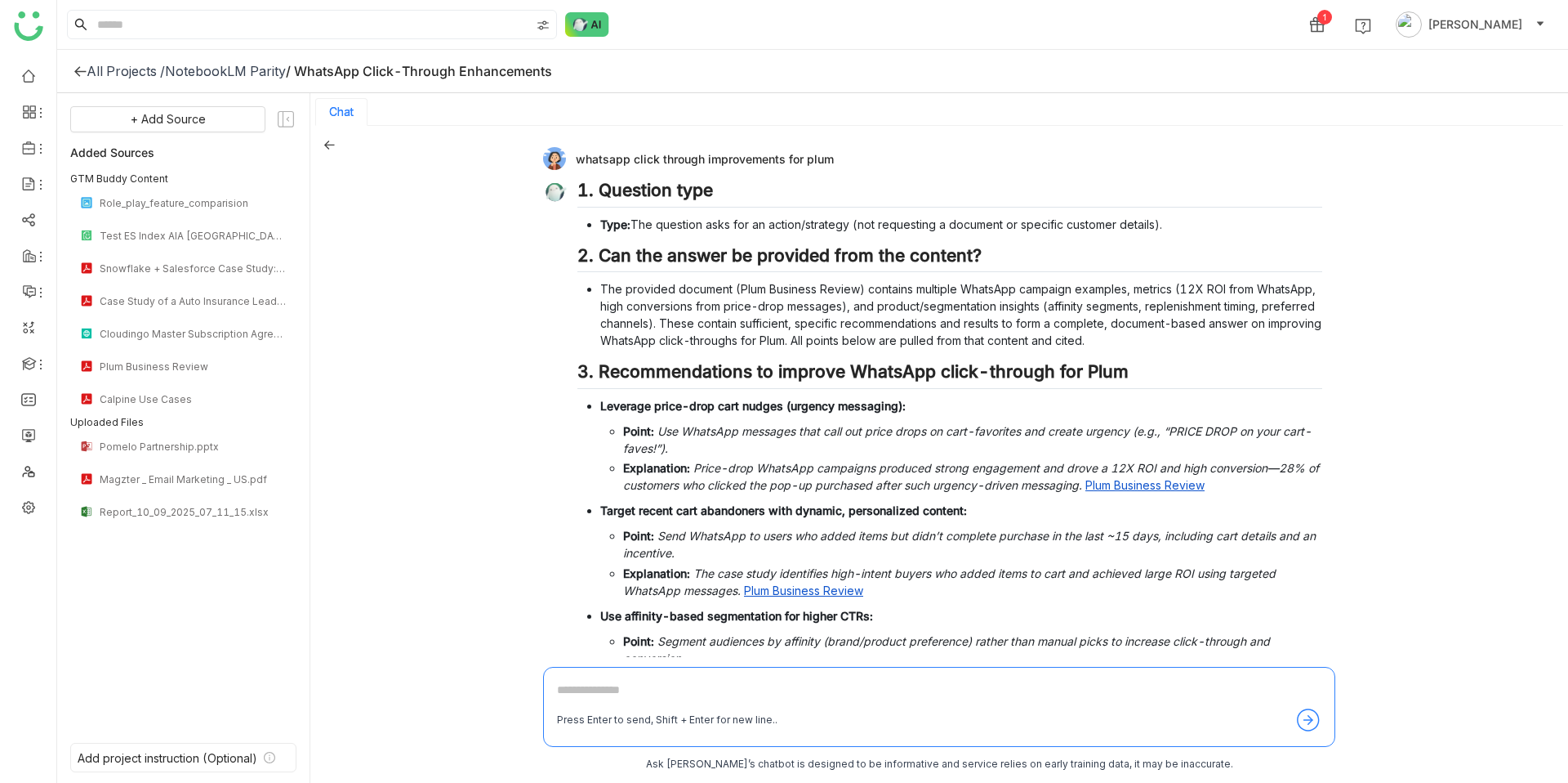
click at [1092, 225] on li "Type: The question asks for an action/strategy (not requesting a document or sp…" at bounding box center [962, 224] width 722 height 17
click at [793, 220] on li "Type: The question asks for an action/strategy (not requesting a document or sp…" at bounding box center [962, 224] width 722 height 17
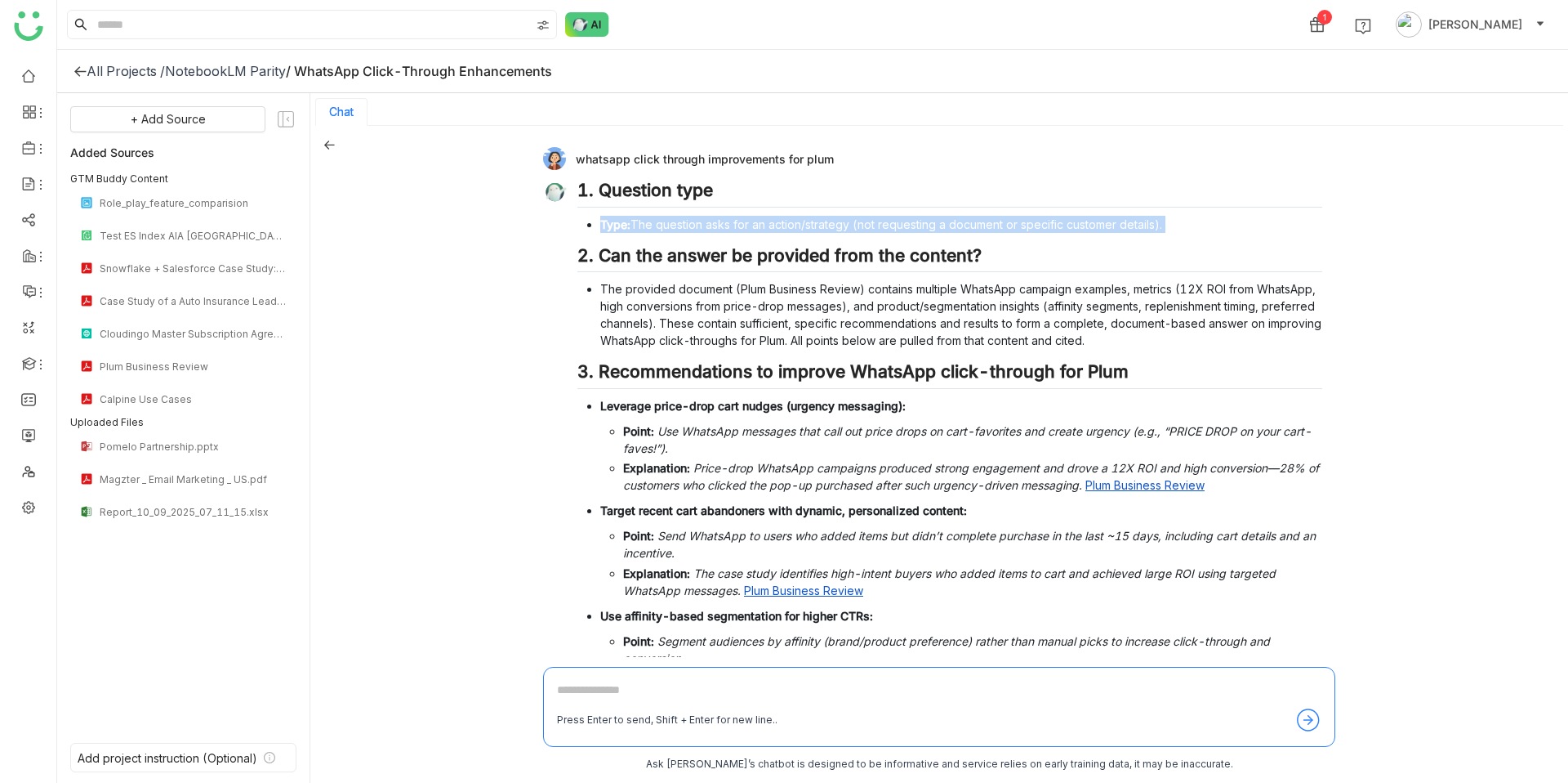
click at [793, 220] on li "Type: The question asks for an action/strategy (not requesting a document or sp…" at bounding box center [962, 224] width 722 height 17
click at [673, 157] on div "whatsapp click through improvements for plum" at bounding box center [932, 159] width 779 height 23
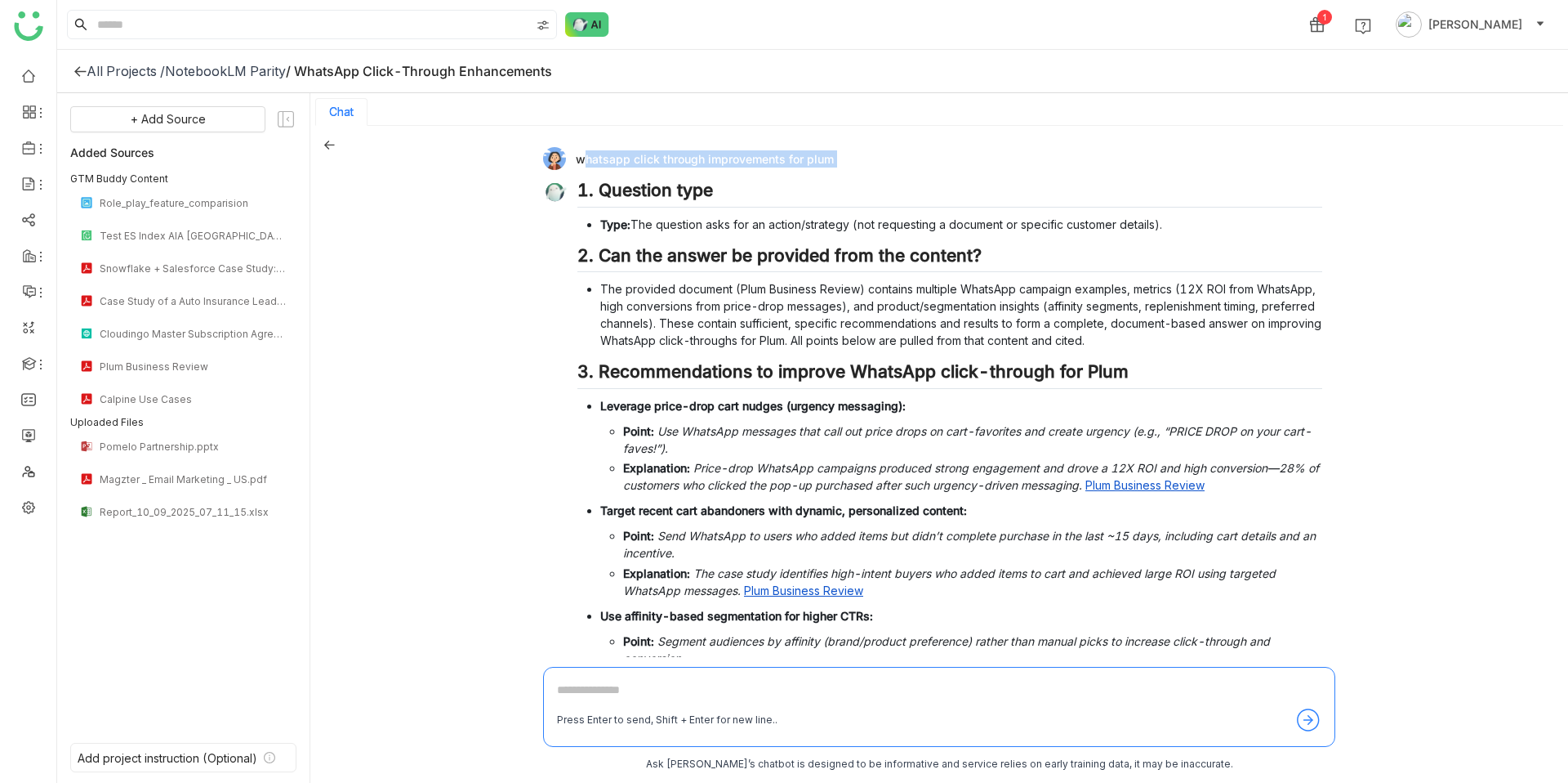
click at [673, 157] on div "whatsapp click through improvements for plum" at bounding box center [932, 159] width 779 height 23
click at [673, 159] on div "whatsapp click through improvements for plum" at bounding box center [932, 159] width 779 height 23
click at [659, 161] on div "whatsapp click through improvements for plum" at bounding box center [932, 159] width 779 height 23
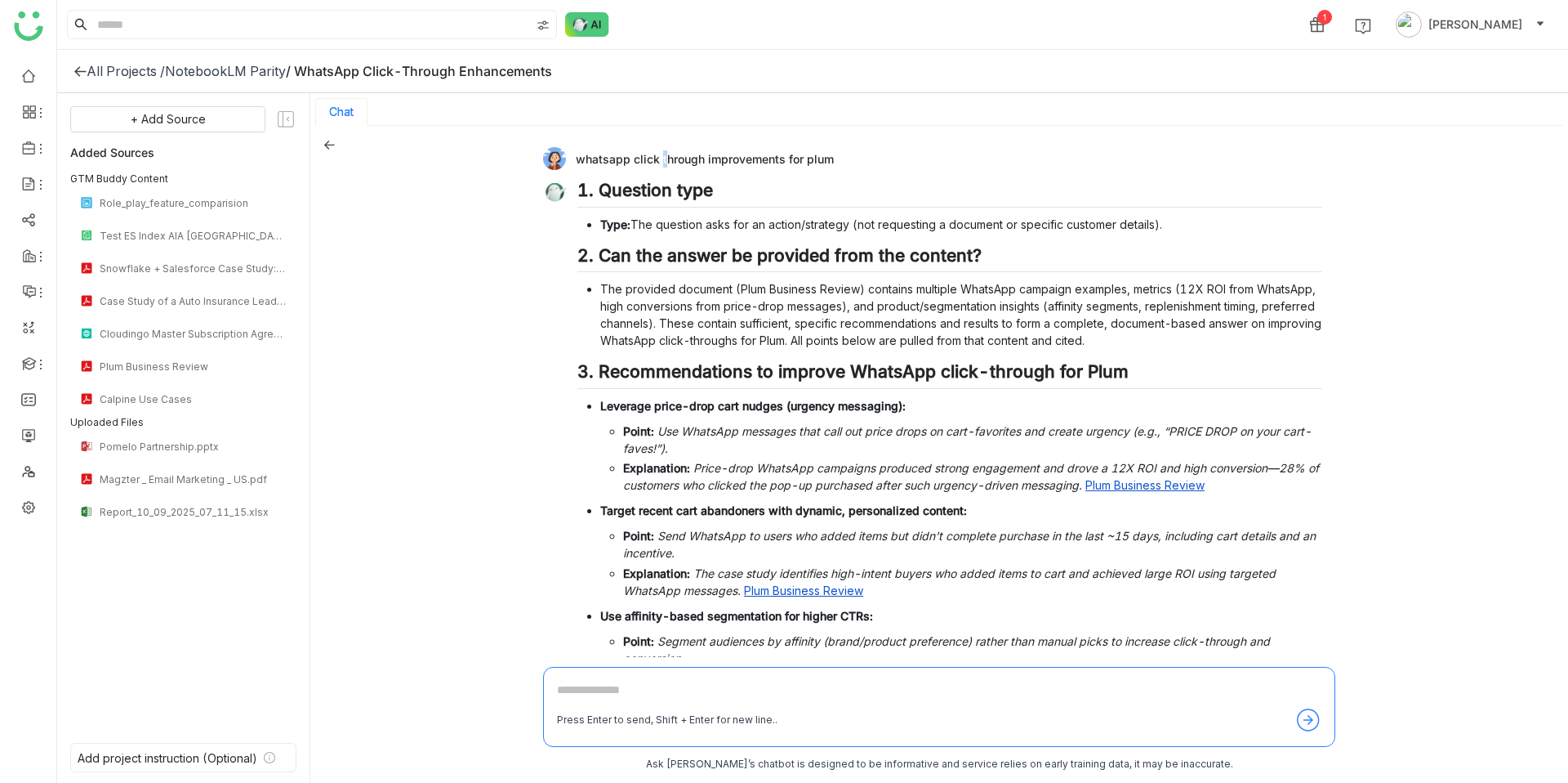
click at [659, 161] on div "whatsapp click through improvements for plum" at bounding box center [932, 159] width 779 height 23
click at [755, 154] on div "whatsapp click through improvements for plum" at bounding box center [932, 159] width 779 height 23
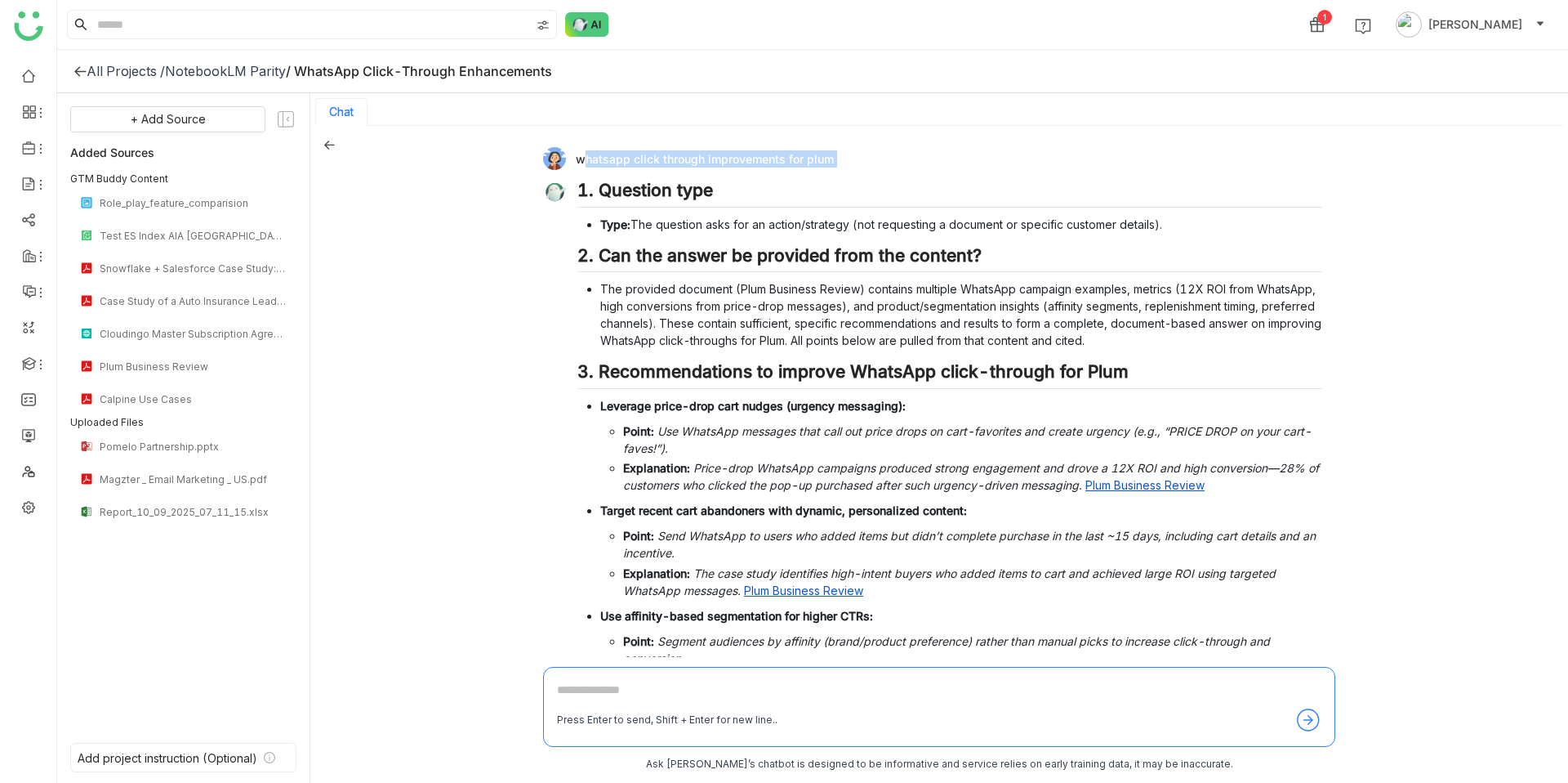
click at [720, 157] on div "whatsapp click through improvements for plum" at bounding box center [932, 159] width 779 height 23
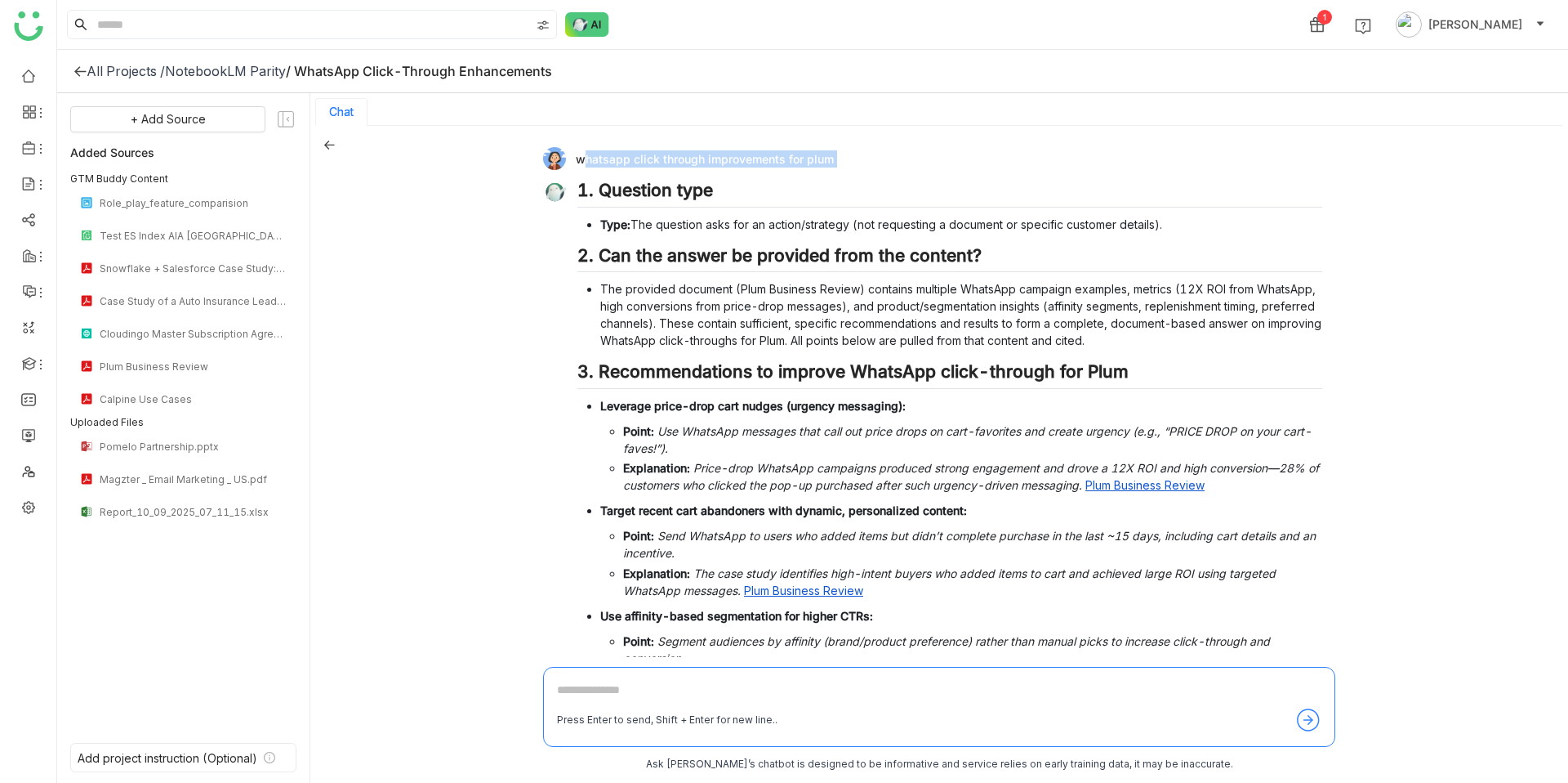
click at [720, 159] on div "whatsapp click through improvements for plum" at bounding box center [932, 159] width 779 height 23
click at [660, 686] on textarea at bounding box center [939, 693] width 765 height 26
type textarea "**********"
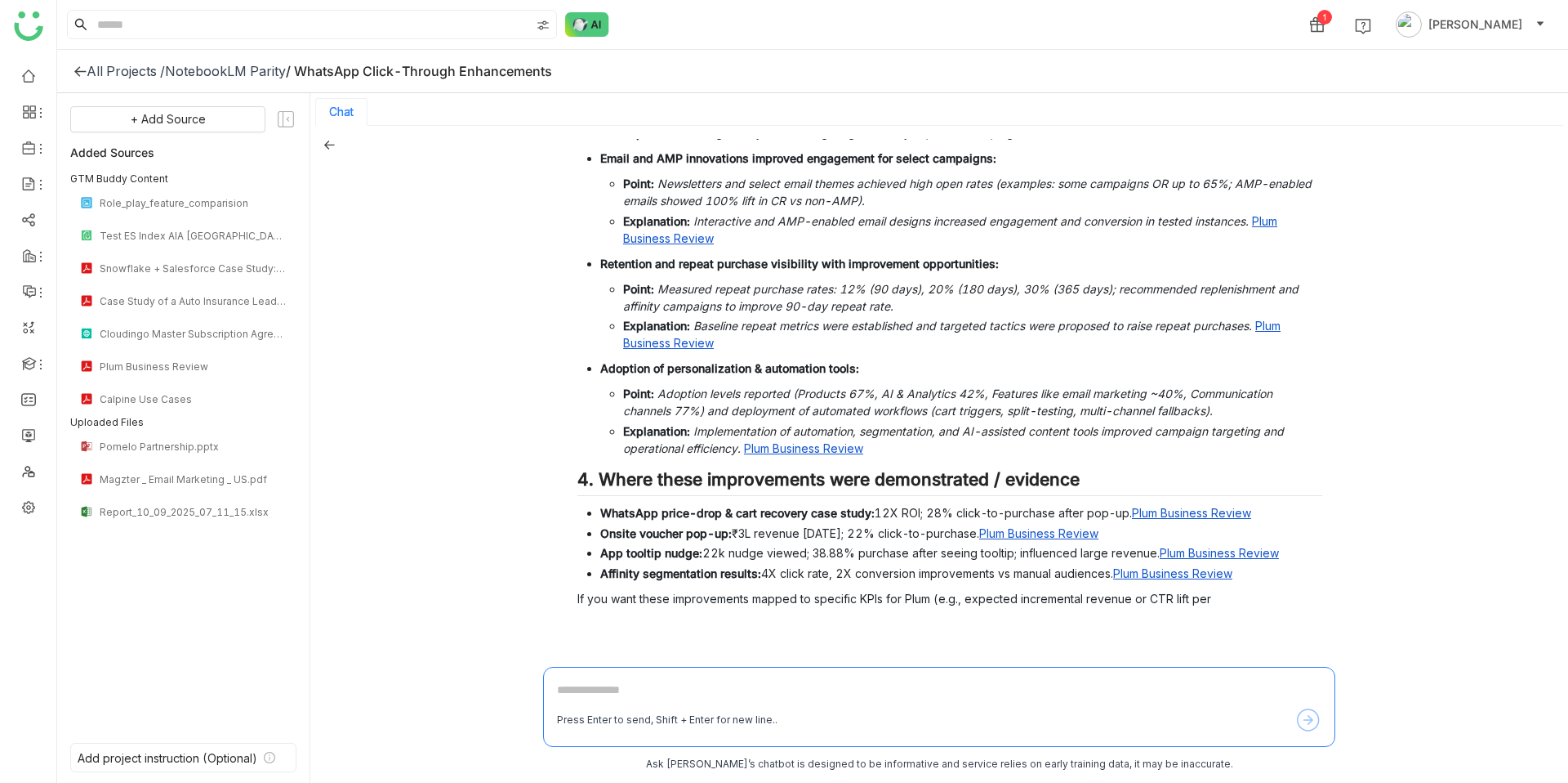
scroll to position [2224, 0]
